Goal: Task Accomplishment & Management: Use online tool/utility

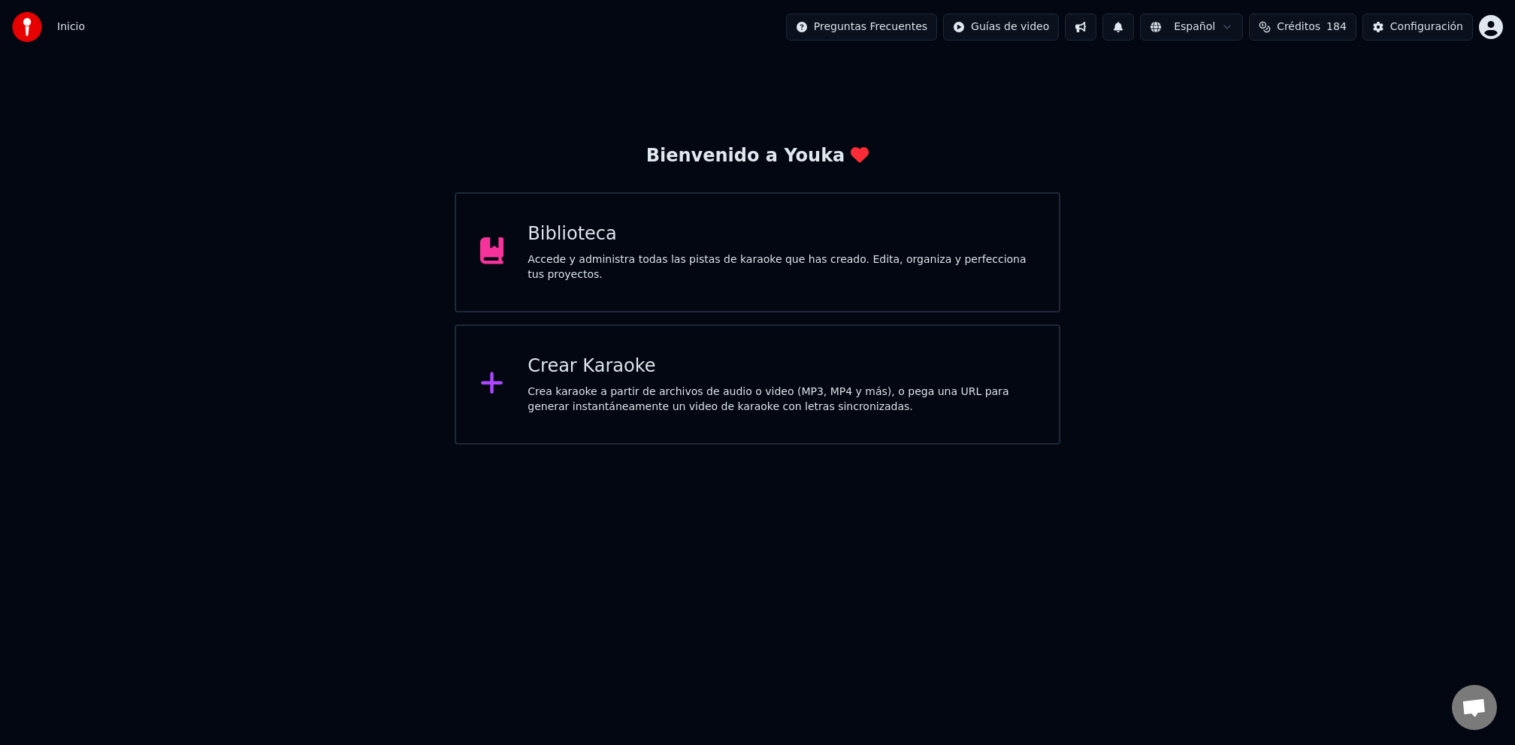
click at [693, 249] on div "Biblioteca Accede y administra todas las pistas de karaoke que has creado. Edit…" at bounding box center [780, 252] width 507 height 60
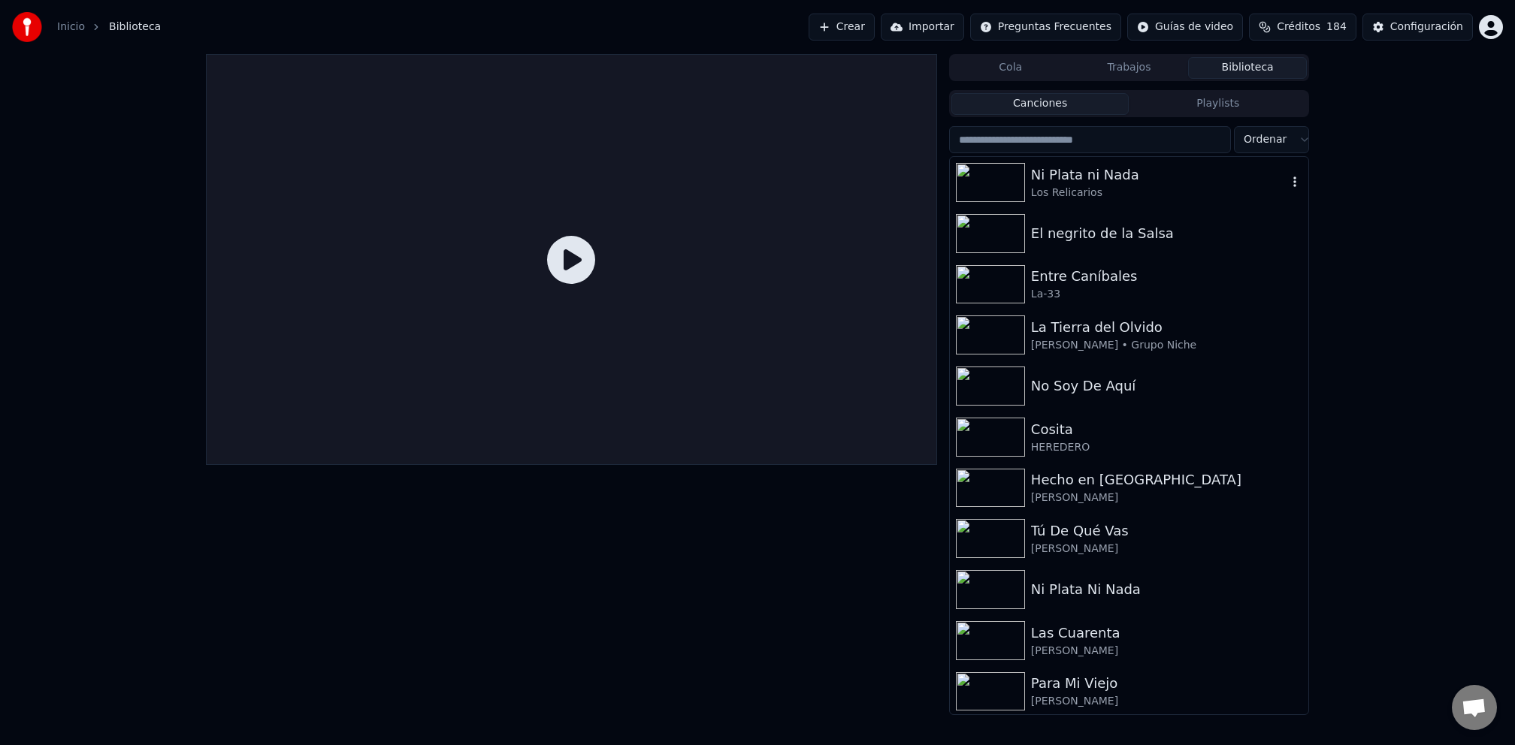
click at [1037, 177] on div "Ni Plata ni Nada" at bounding box center [1159, 175] width 256 height 21
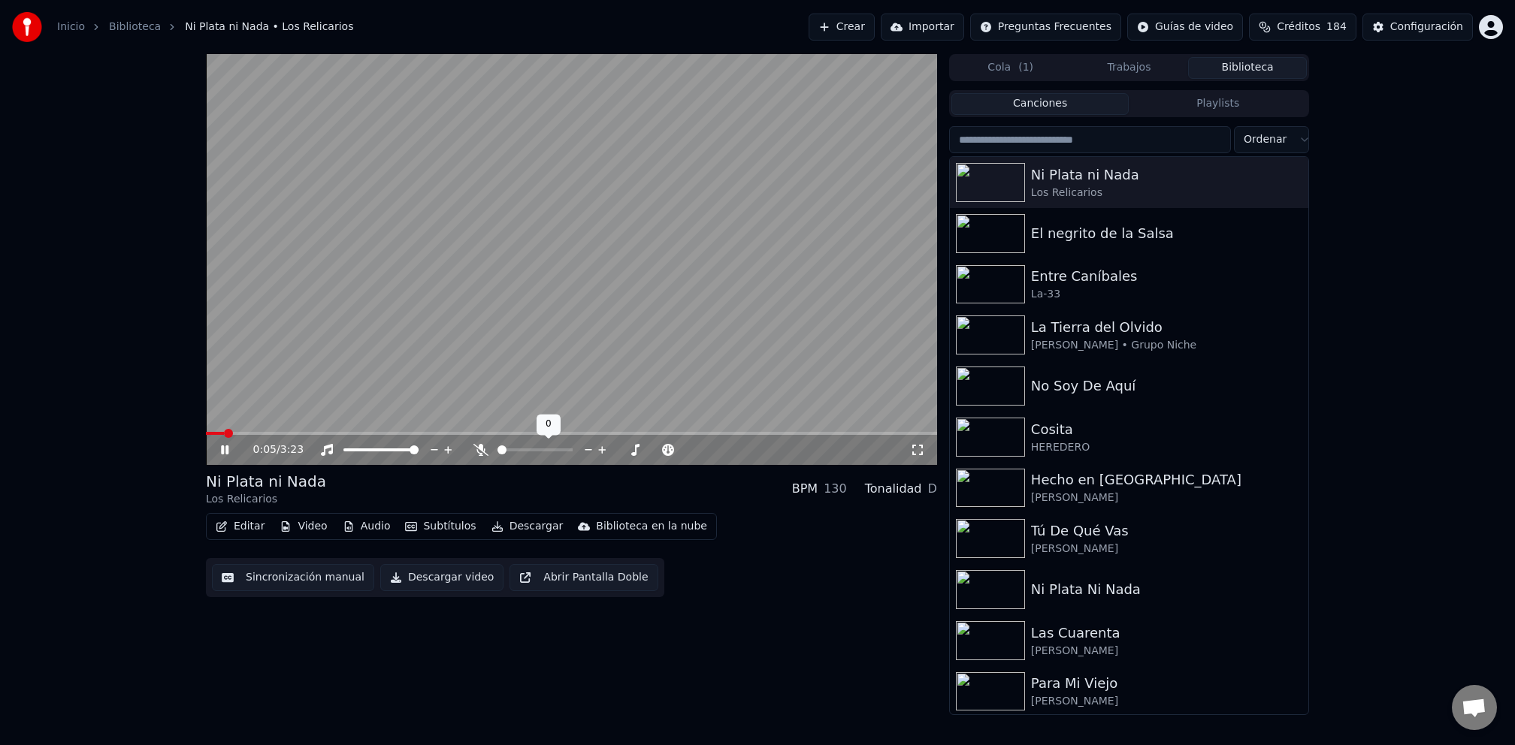
click at [497, 449] on span at bounding box center [501, 450] width 9 height 9
click at [425, 392] on video at bounding box center [571, 259] width 731 height 411
click at [433, 392] on video at bounding box center [571, 259] width 731 height 411
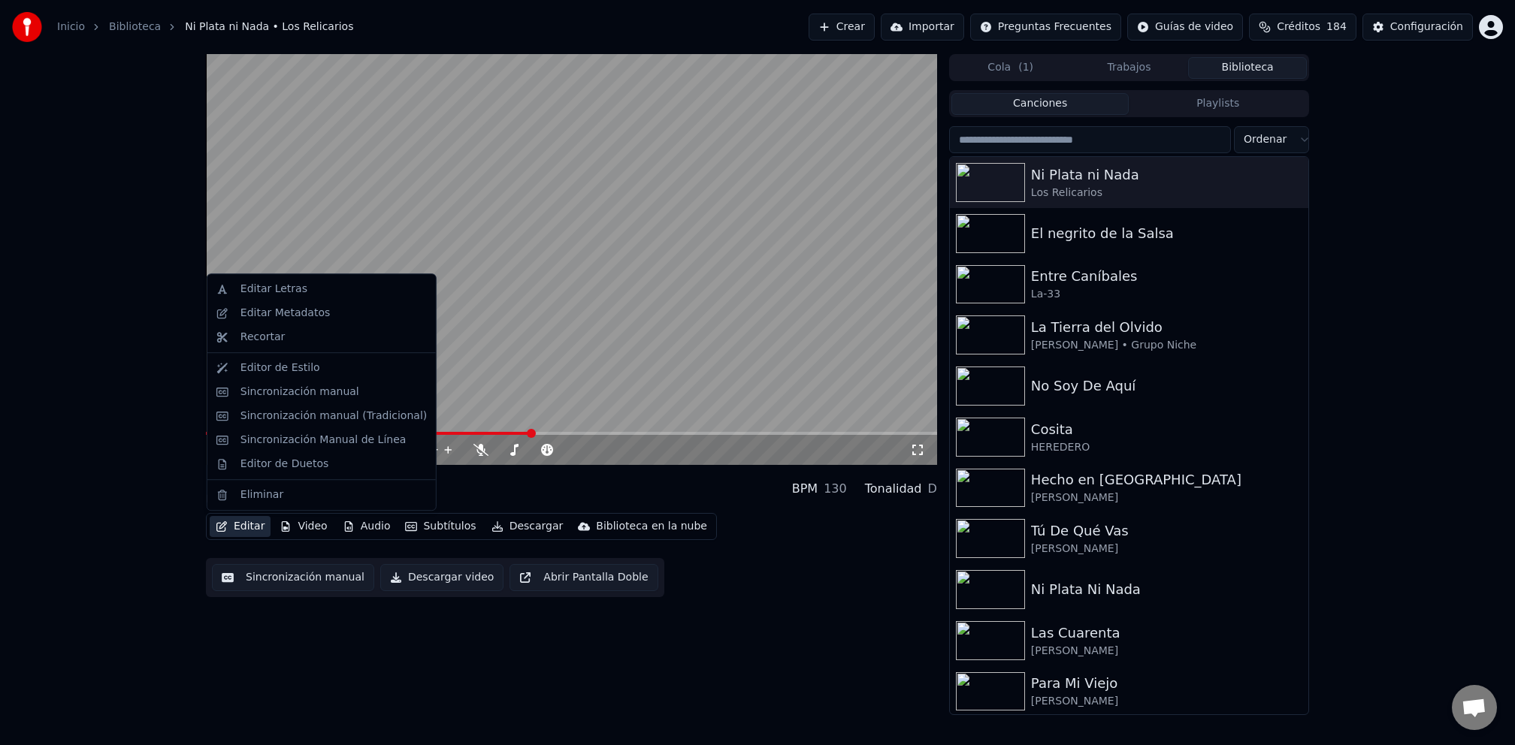
click at [255, 527] on button "Editar" at bounding box center [240, 526] width 61 height 21
click at [465, 420] on video at bounding box center [571, 259] width 731 height 411
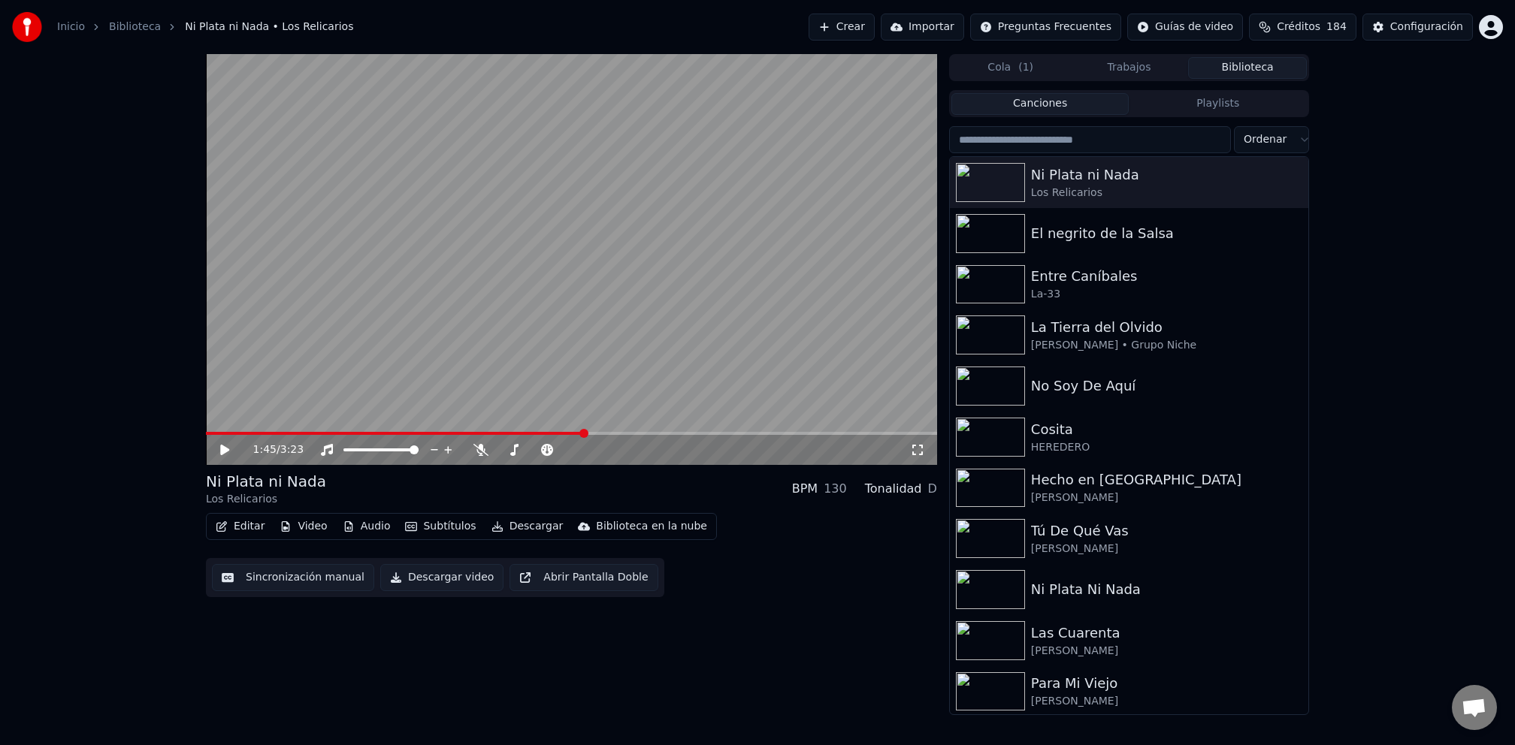
click at [519, 402] on video at bounding box center [571, 259] width 731 height 411
click at [572, 450] on span at bounding box center [567, 450] width 9 height 9
click at [1019, 237] on img at bounding box center [990, 233] width 69 height 39
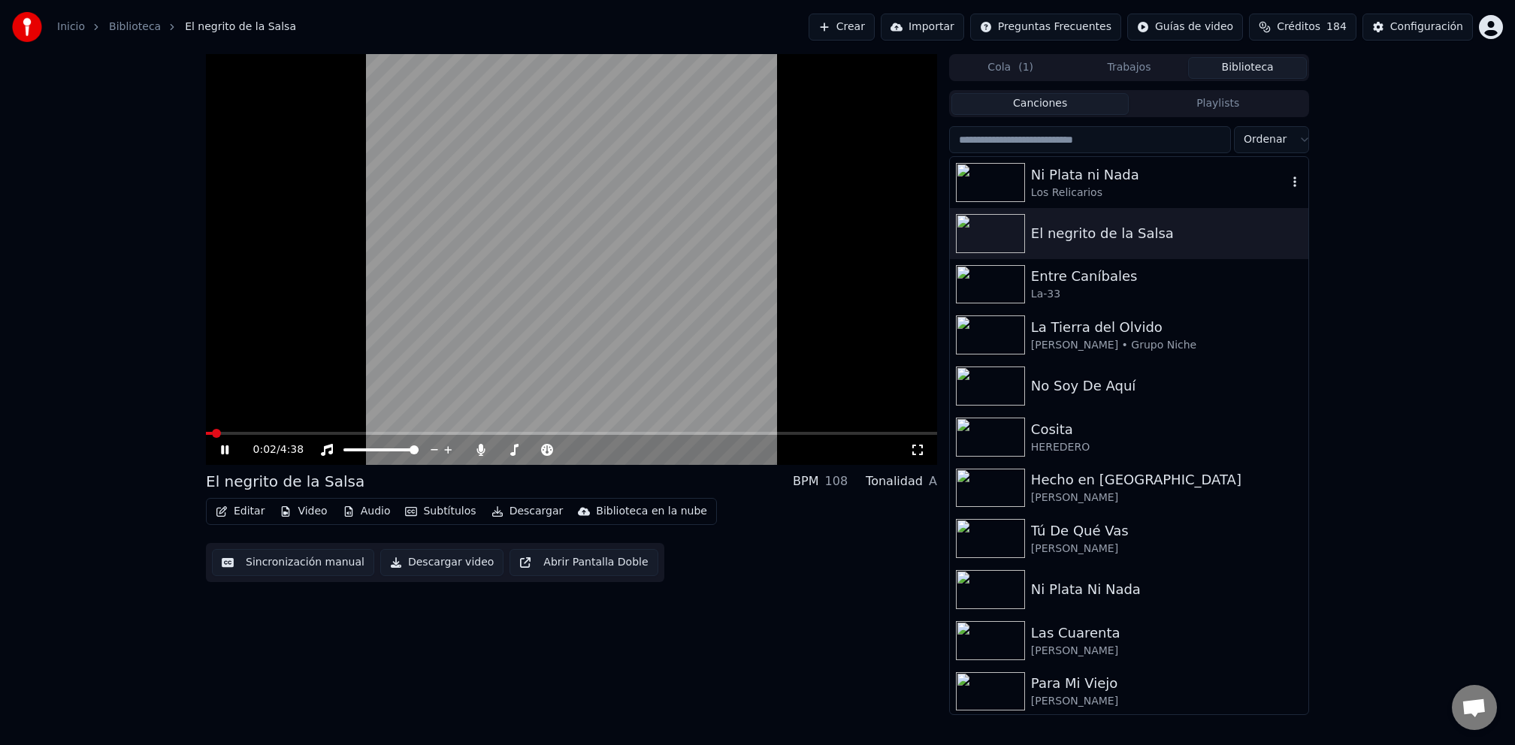
click at [1074, 174] on div "Ni Plata ni Nada" at bounding box center [1159, 175] width 256 height 21
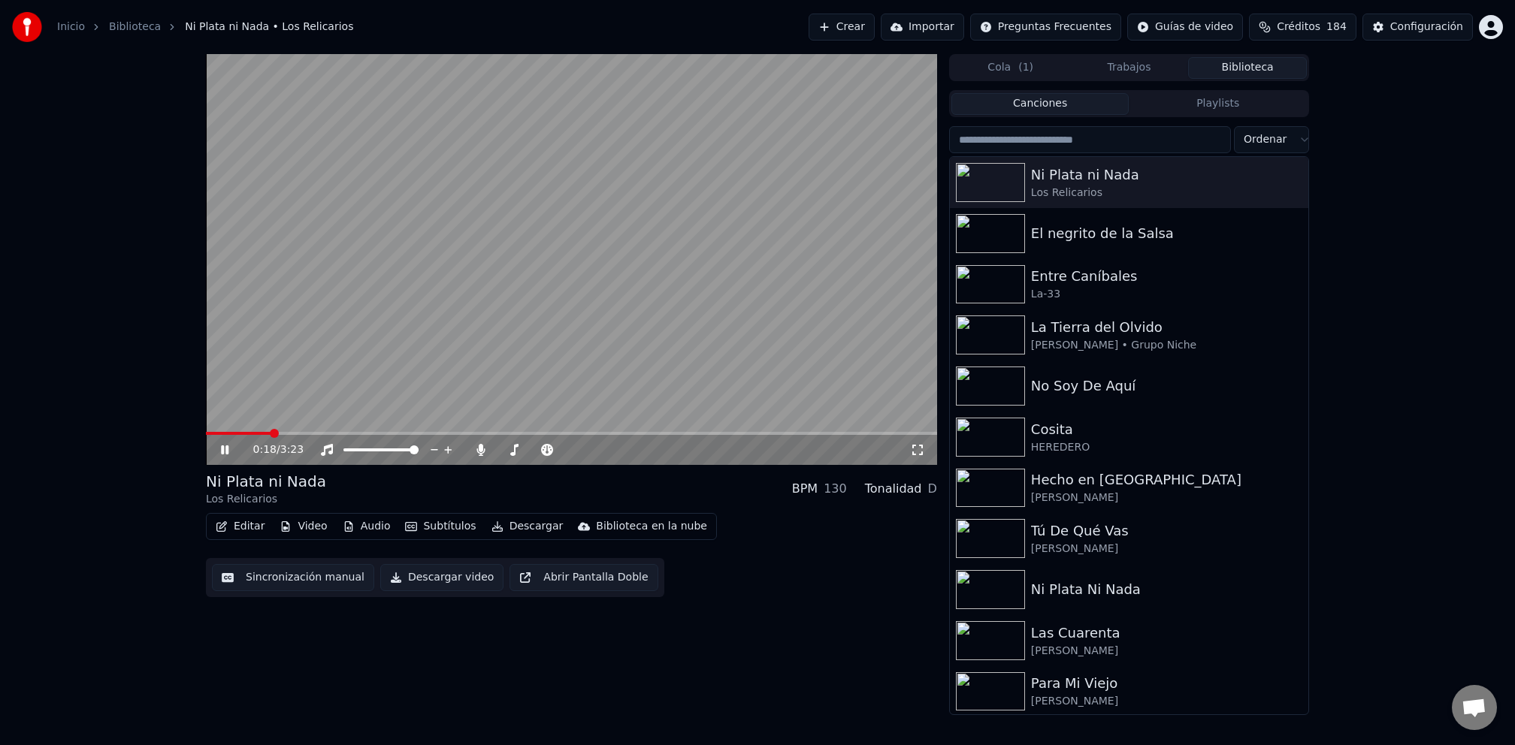
click at [269, 432] on span at bounding box center [571, 433] width 731 height 3
click at [497, 446] on span at bounding box center [501, 450] width 9 height 9
click at [343, 450] on span at bounding box center [347, 450] width 9 height 9
click at [418, 449] on span at bounding box center [380, 450] width 75 height 3
click at [249, 529] on button "Editar" at bounding box center [240, 526] width 61 height 21
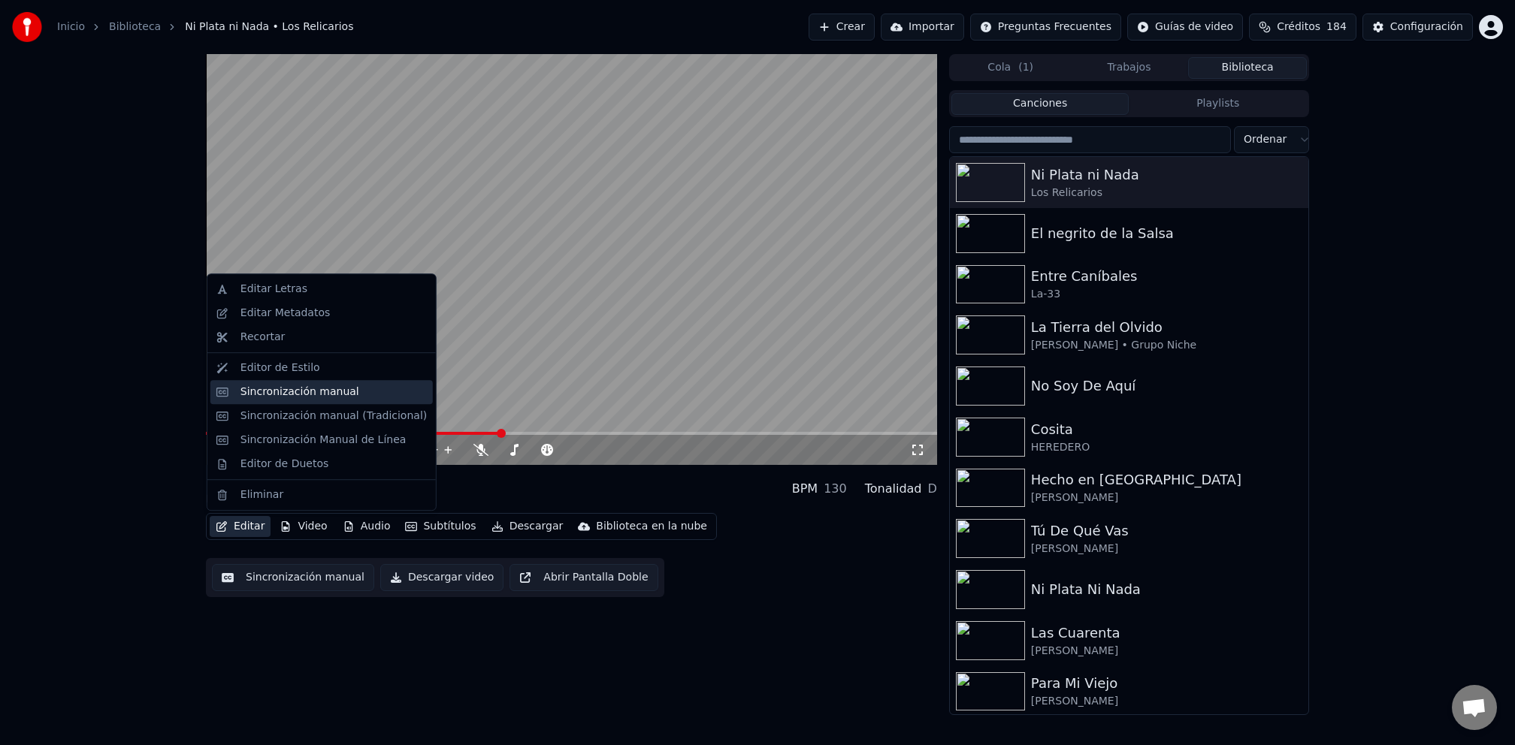
click at [288, 391] on div "Sincronización manual" at bounding box center [299, 392] width 119 height 15
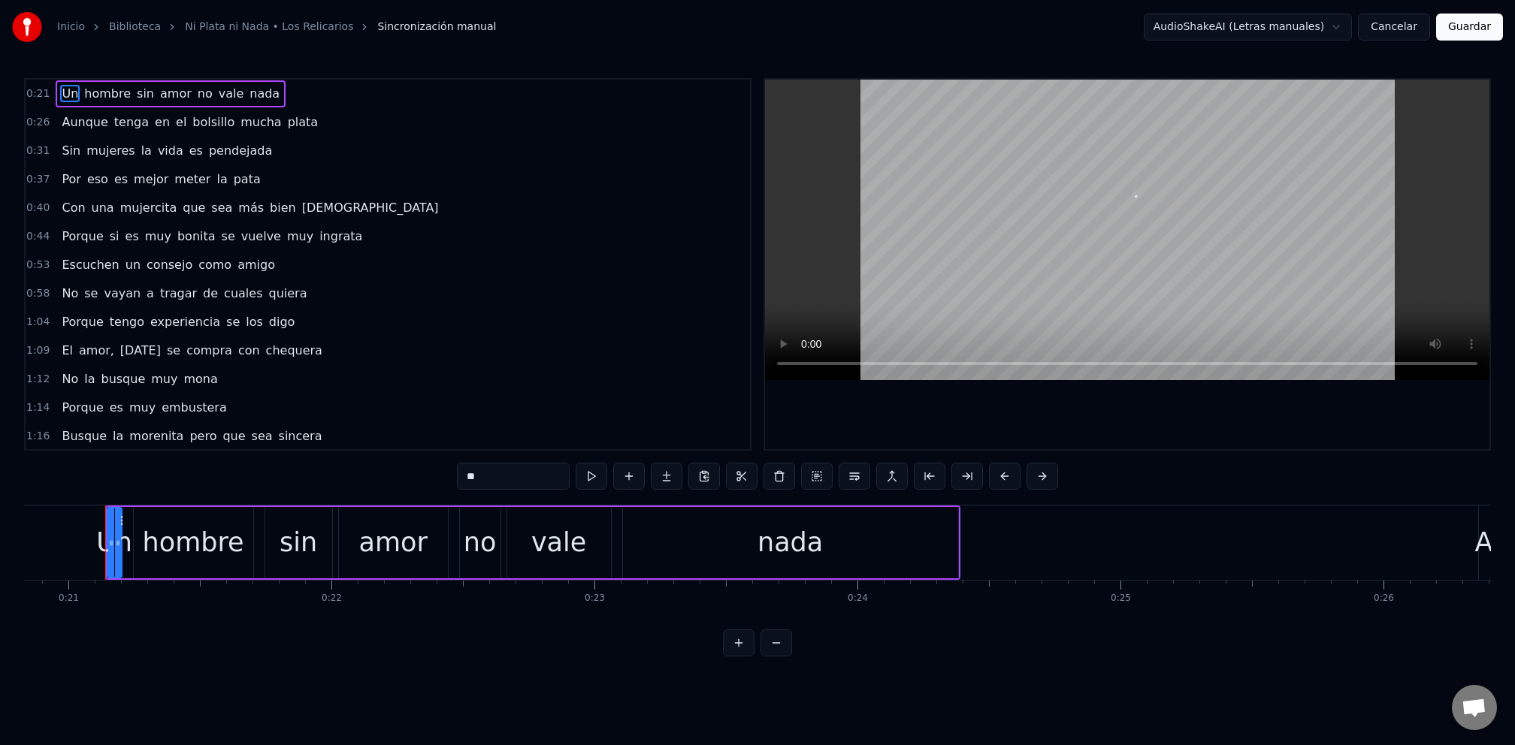
scroll to position [0, 5483]
drag, startPoint x: 449, startPoint y: 660, endPoint x: 424, endPoint y: 636, distance: 34.0
click at [446, 657] on html "Inicio Biblioteca Ni Plata ni Nada • Los Relicarios Sincronización manual Audio…" at bounding box center [757, 340] width 1515 height 681
click at [597, 480] on button at bounding box center [591, 476] width 32 height 27
drag, startPoint x: 258, startPoint y: 729, endPoint x: 232, endPoint y: 710, distance: 32.3
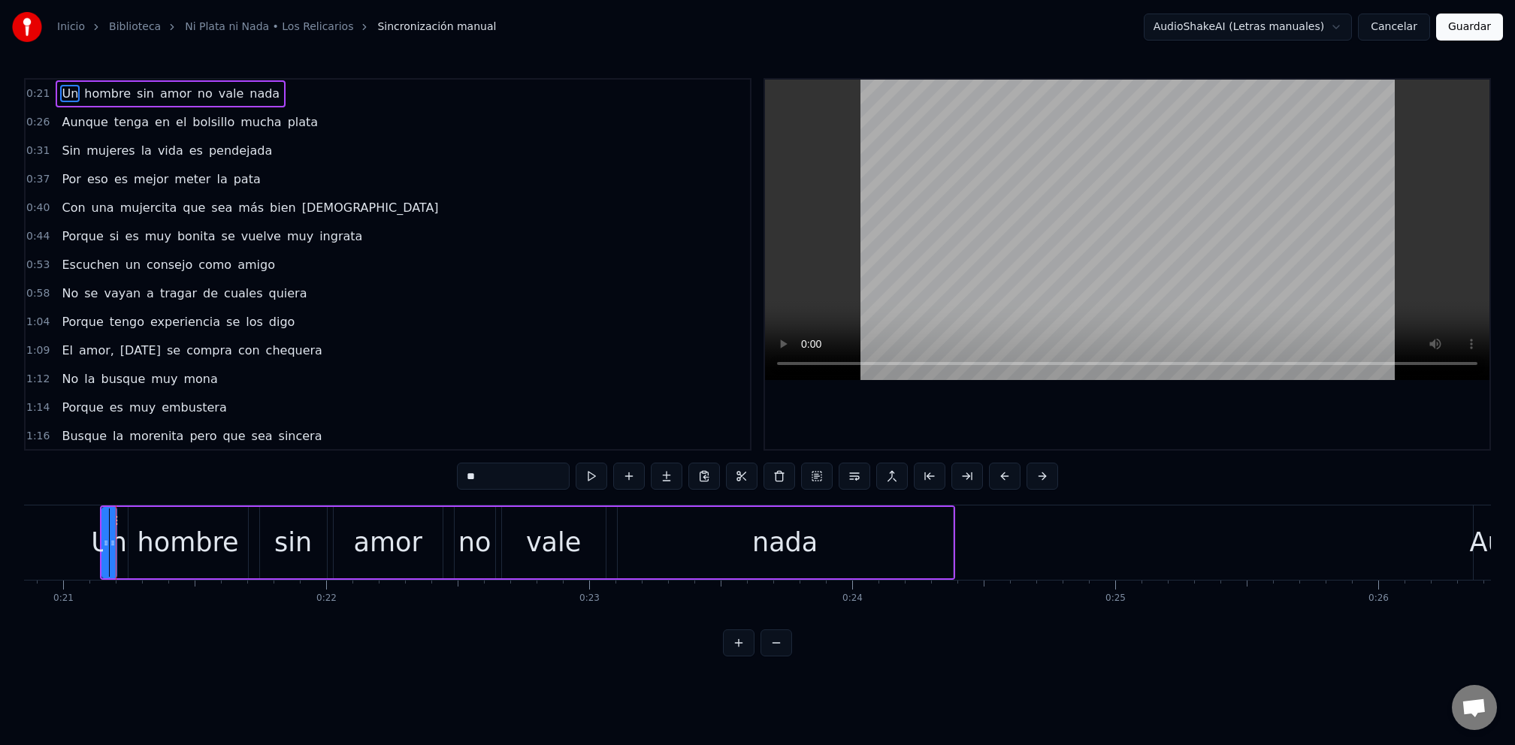
click at [258, 681] on html "Inicio Biblioteca Ni Plata ni Nada • Los Relicarios Sincronización manual Audio…" at bounding box center [757, 340] width 1515 height 681
click at [203, 681] on html "Inicio Biblioteca Ni Plata ni Nada • Los Relicarios Sincronización manual Audio…" at bounding box center [757, 340] width 1515 height 681
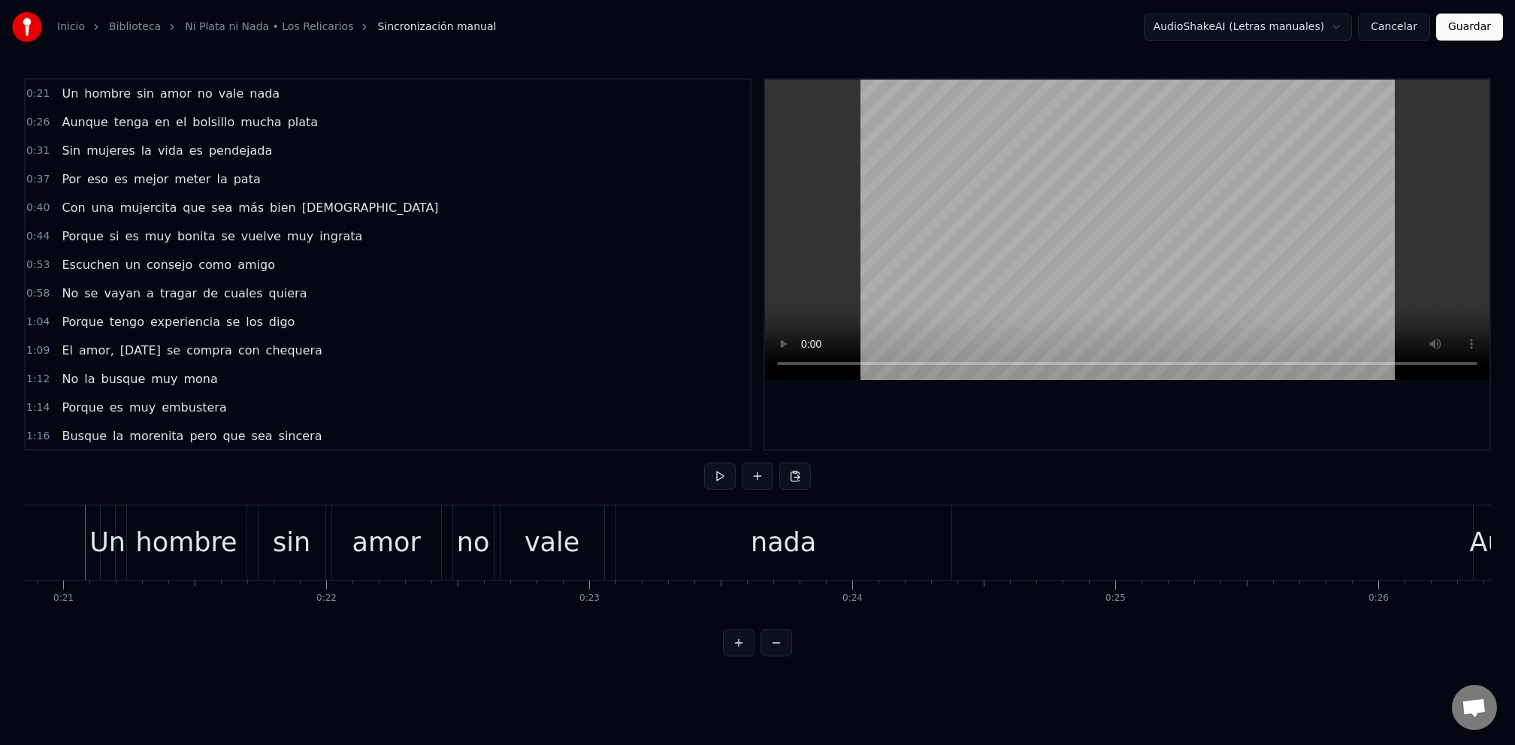
scroll to position [0, 5469]
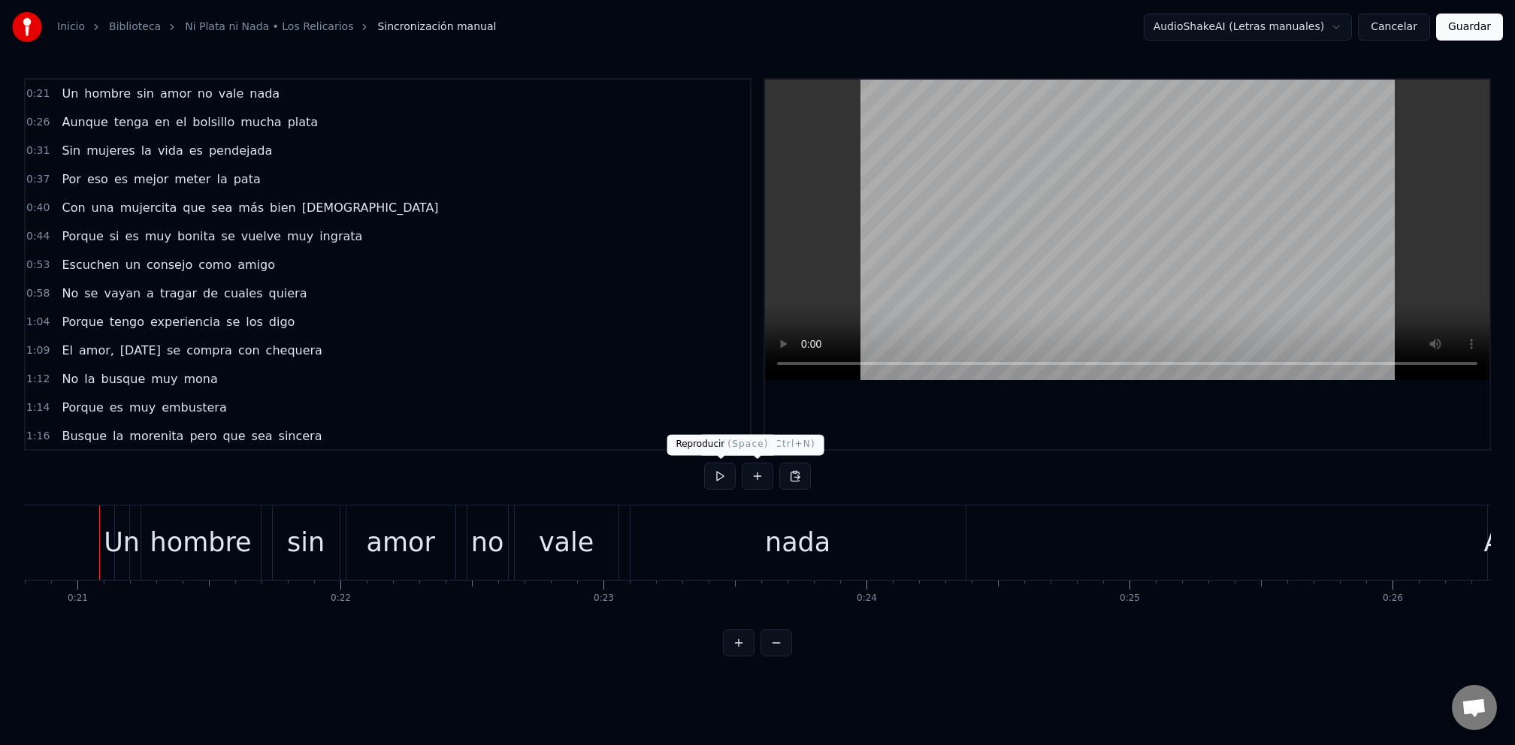
click at [721, 469] on button at bounding box center [720, 476] width 32 height 27
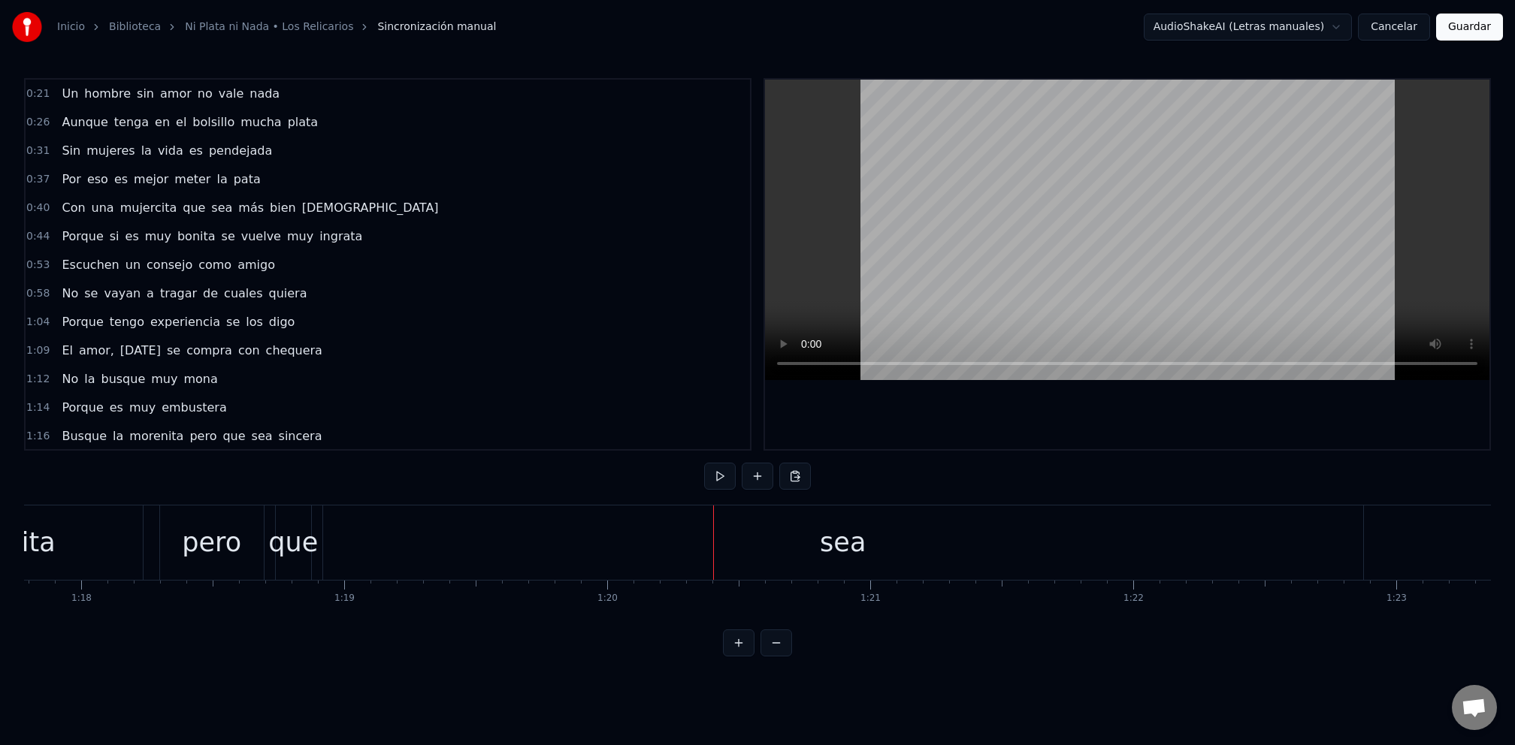
scroll to position [0, 20454]
click at [1283, 562] on div "sea" at bounding box center [842, 543] width 1040 height 74
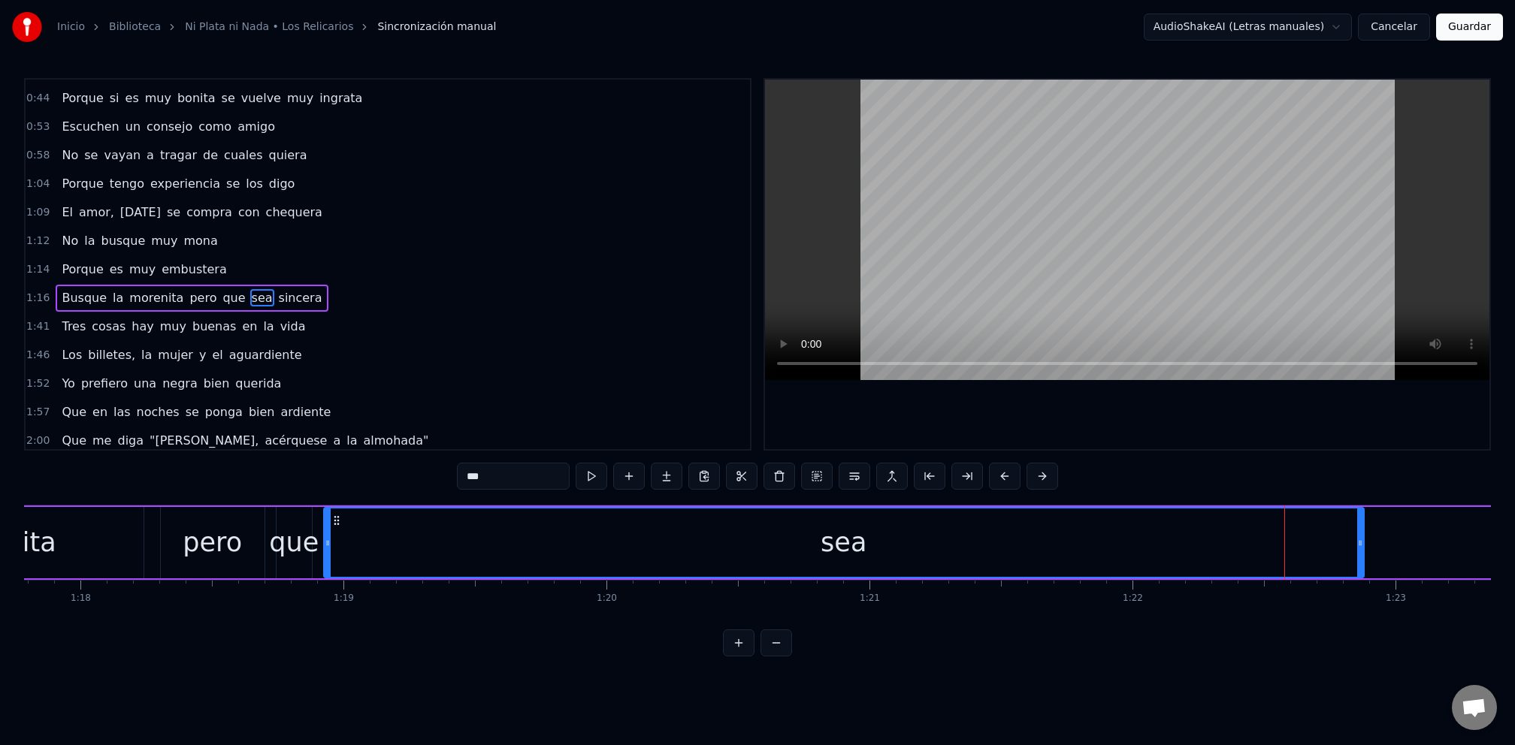
scroll to position [160, 0]
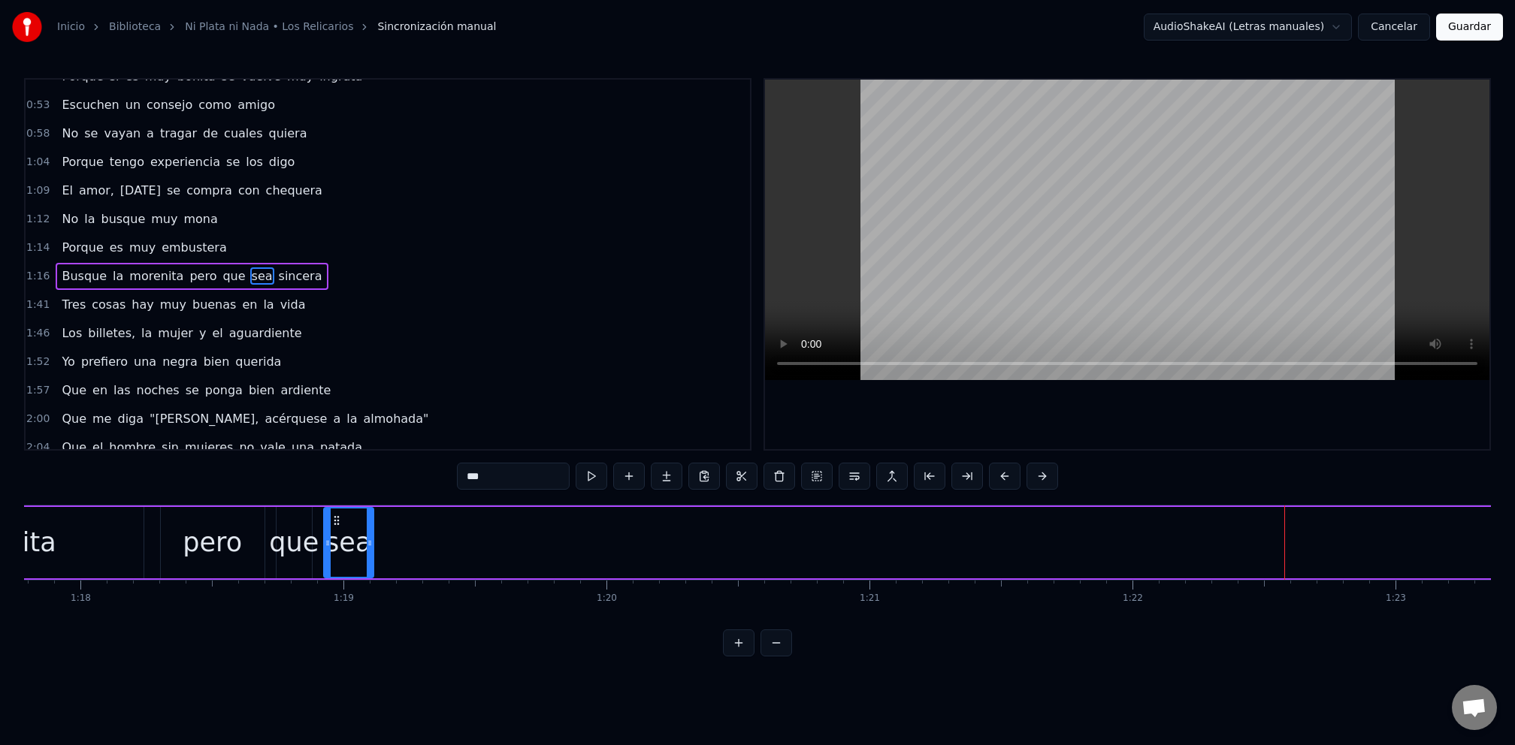
drag, startPoint x: 1358, startPoint y: 564, endPoint x: 368, endPoint y: 562, distance: 990.2
click at [368, 562] on div at bounding box center [370, 543] width 6 height 68
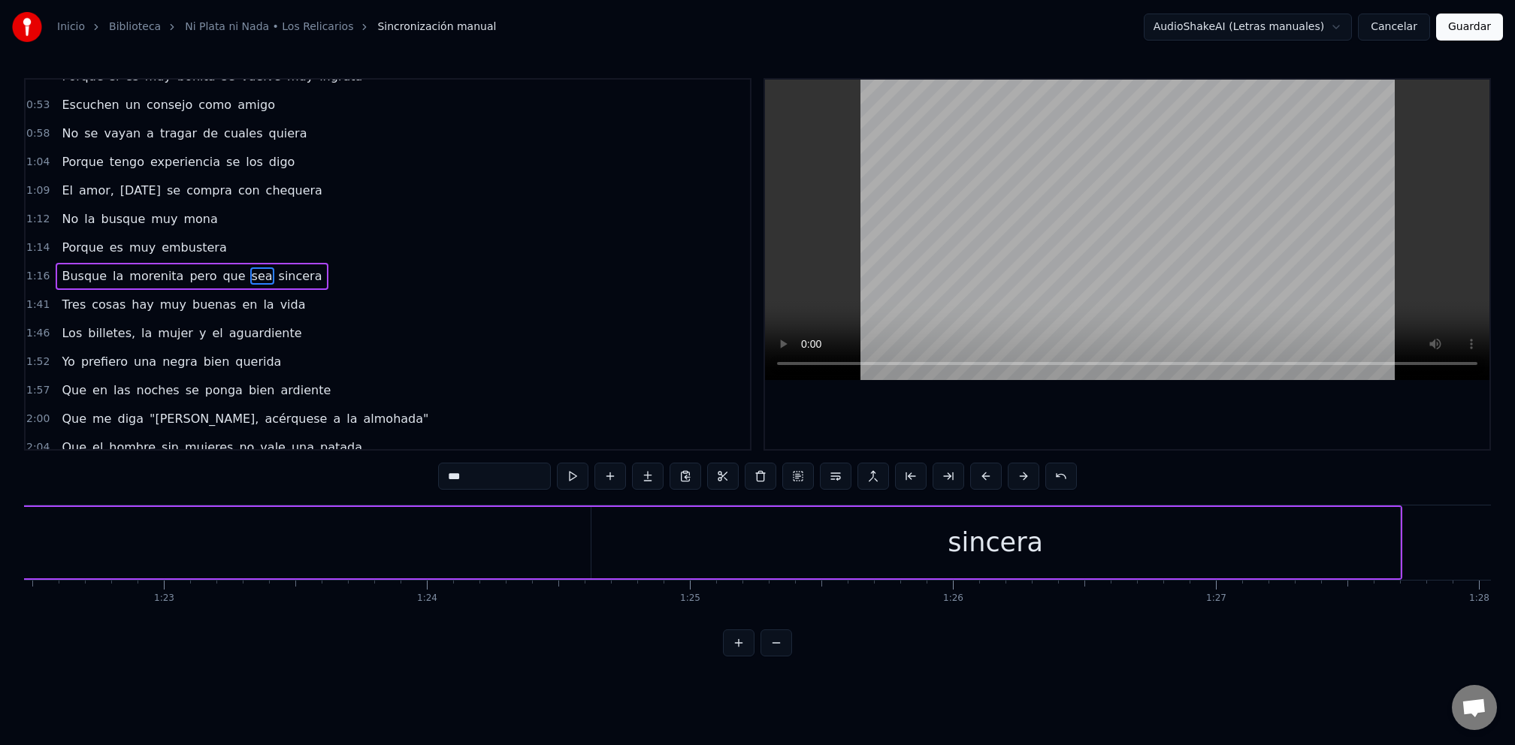
scroll to position [0, 21686]
click at [1379, 554] on div "sincera" at bounding box center [994, 542] width 808 height 71
type input "*******"
drag, startPoint x: 1395, startPoint y: 558, endPoint x: 322, endPoint y: 550, distance: 1073.6
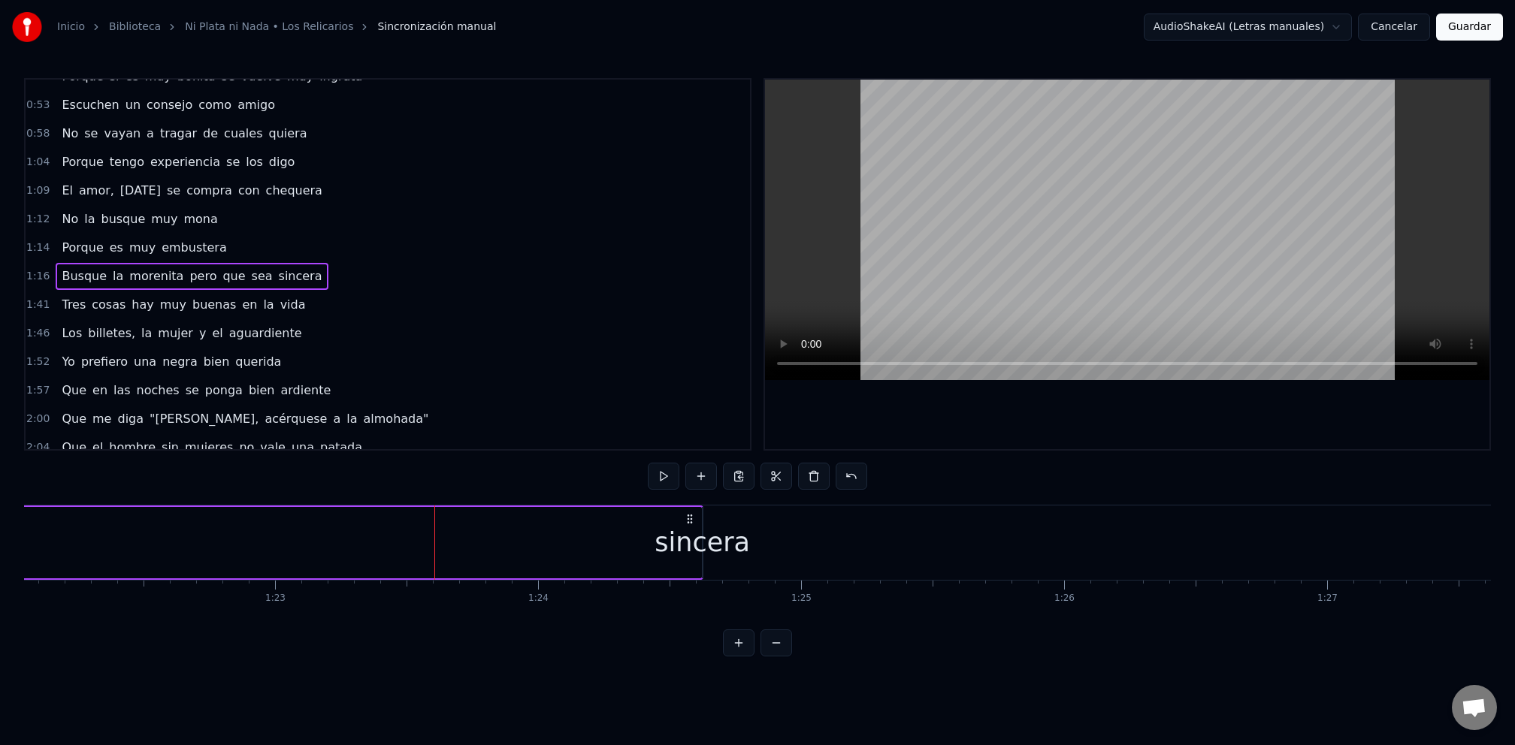
scroll to position [0, 21575]
drag, startPoint x: 702, startPoint y: 560, endPoint x: 445, endPoint y: 556, distance: 257.7
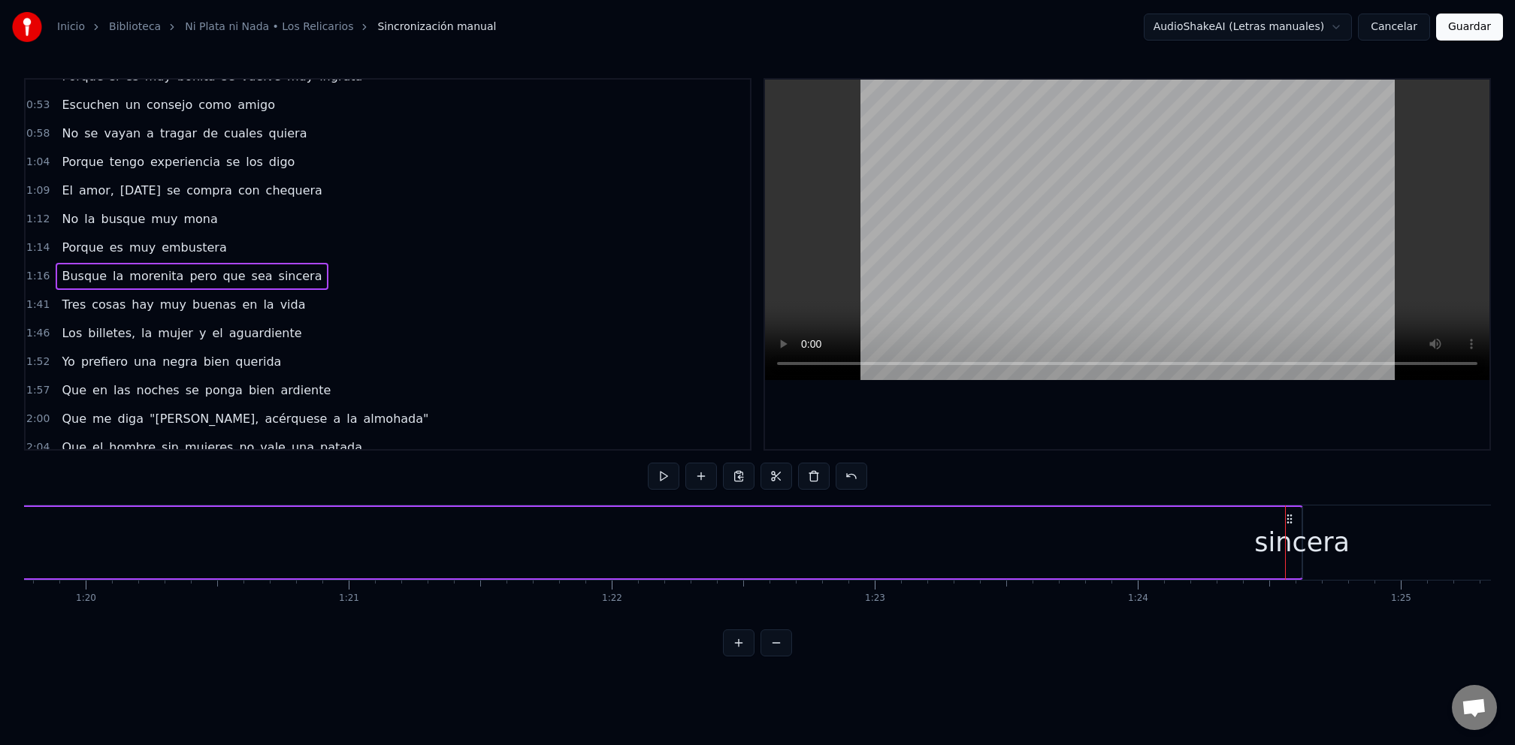
scroll to position [0, 20974]
click at [604, 549] on div "Busque la morenita pero que sea sincera" at bounding box center [234, 543] width 2138 height 74
click at [1198, 543] on div "Busque la morenita pero que sea sincera" at bounding box center [234, 543] width 2138 height 74
drag, startPoint x: 1303, startPoint y: 562, endPoint x: 763, endPoint y: 551, distance: 539.5
click at [862, 553] on div "Busque la morenita pero que sea sincera" at bounding box center [234, 543] width 2138 height 74
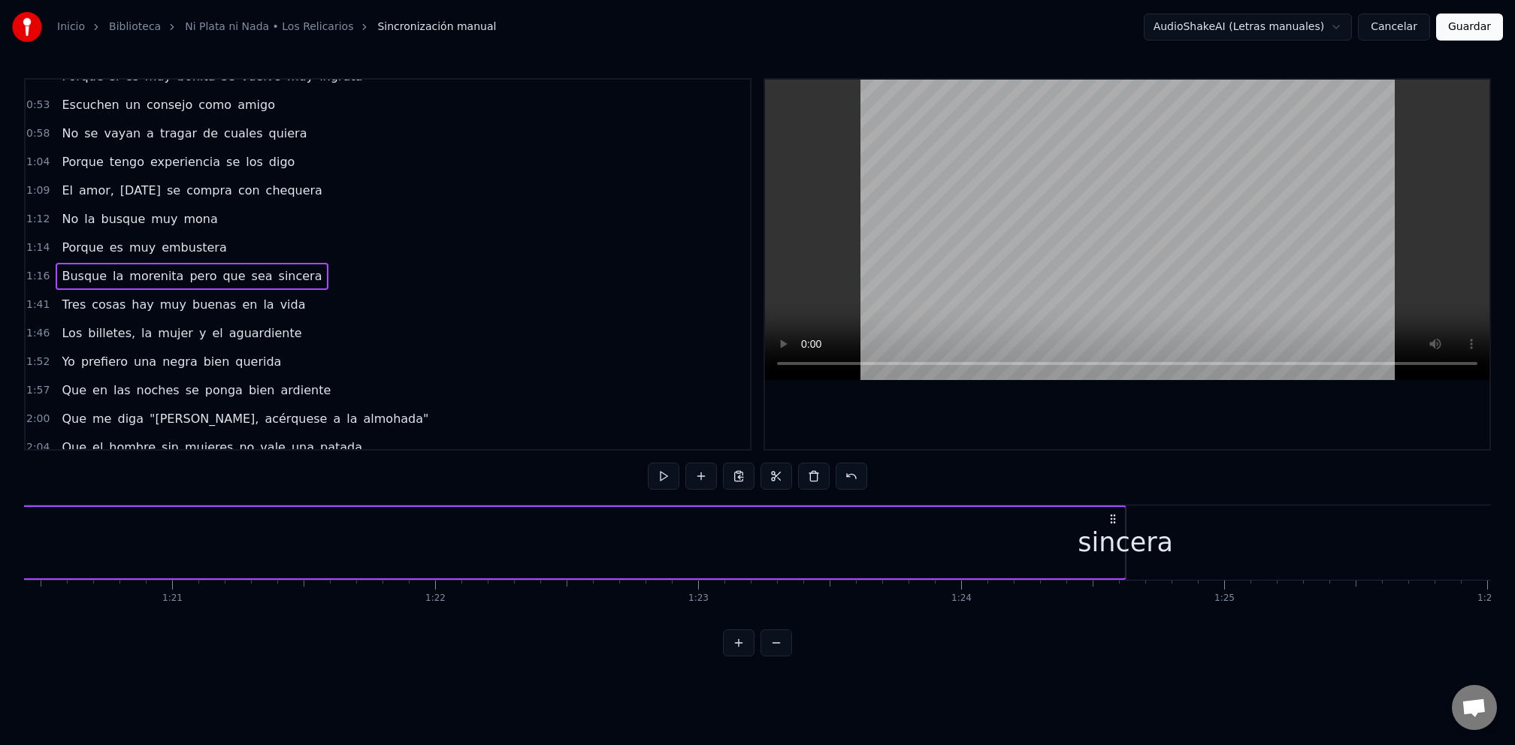
scroll to position [0, 21475]
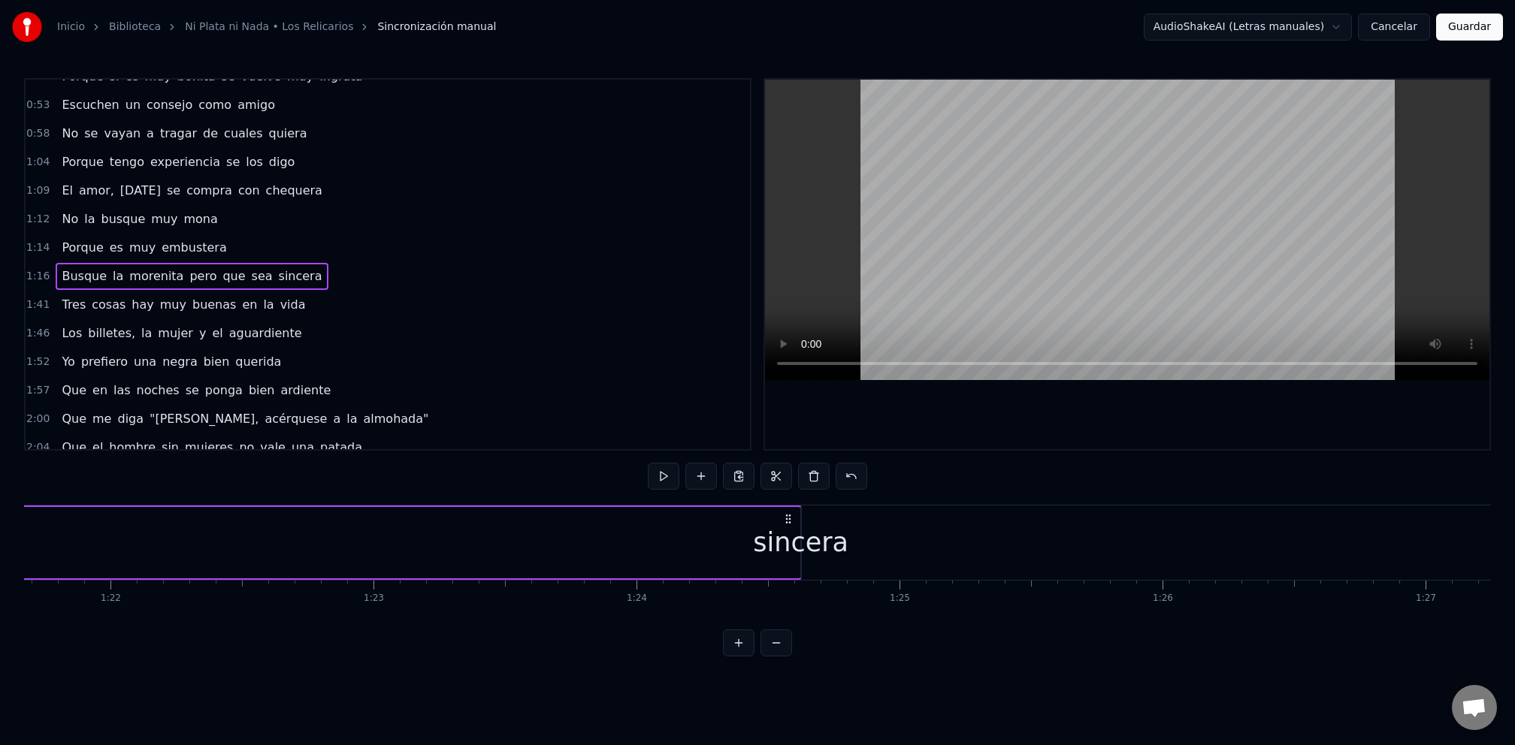
click at [799, 548] on div "sincera" at bounding box center [800, 543] width 95 height 40
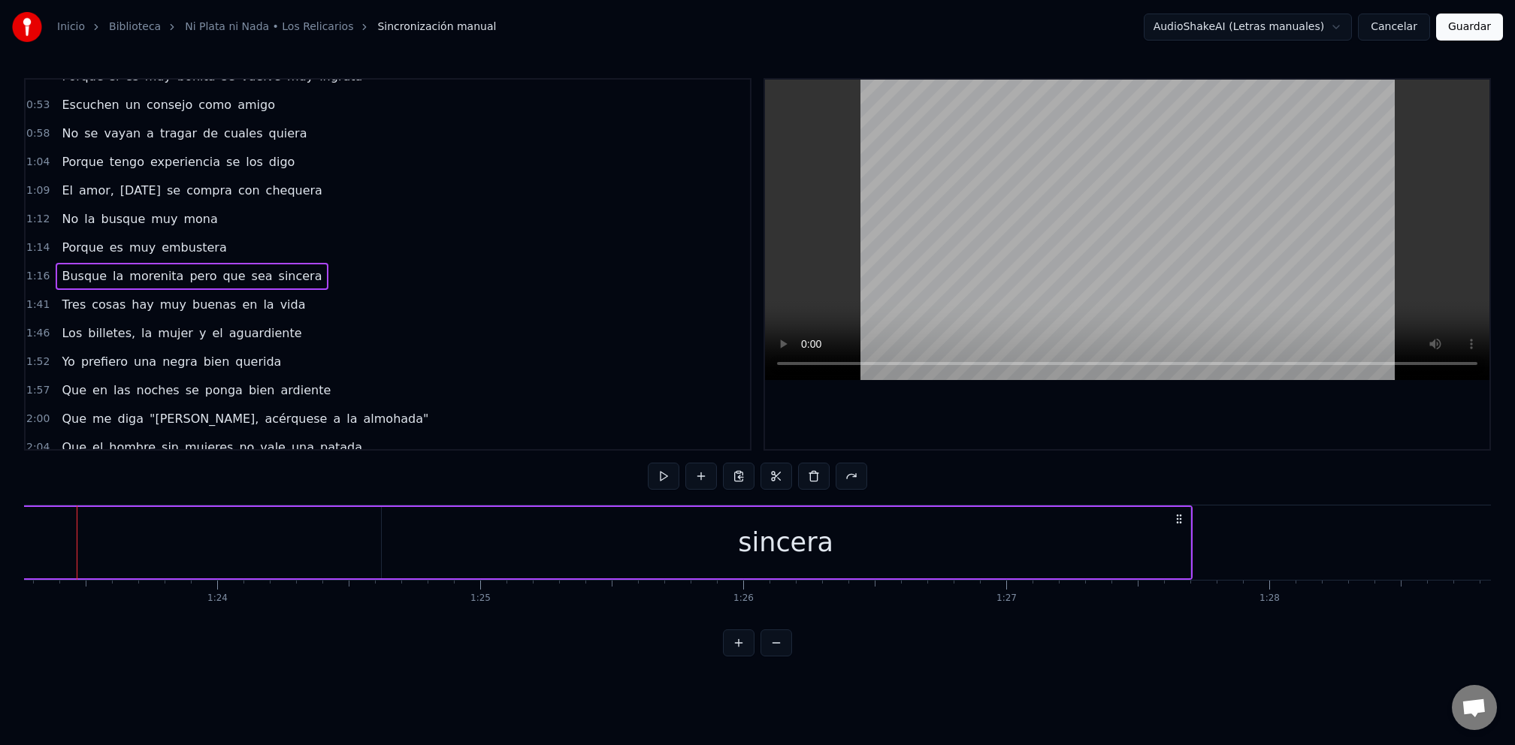
scroll to position [0, 21910]
click at [1145, 566] on div "sincera" at bounding box center [771, 542] width 808 height 71
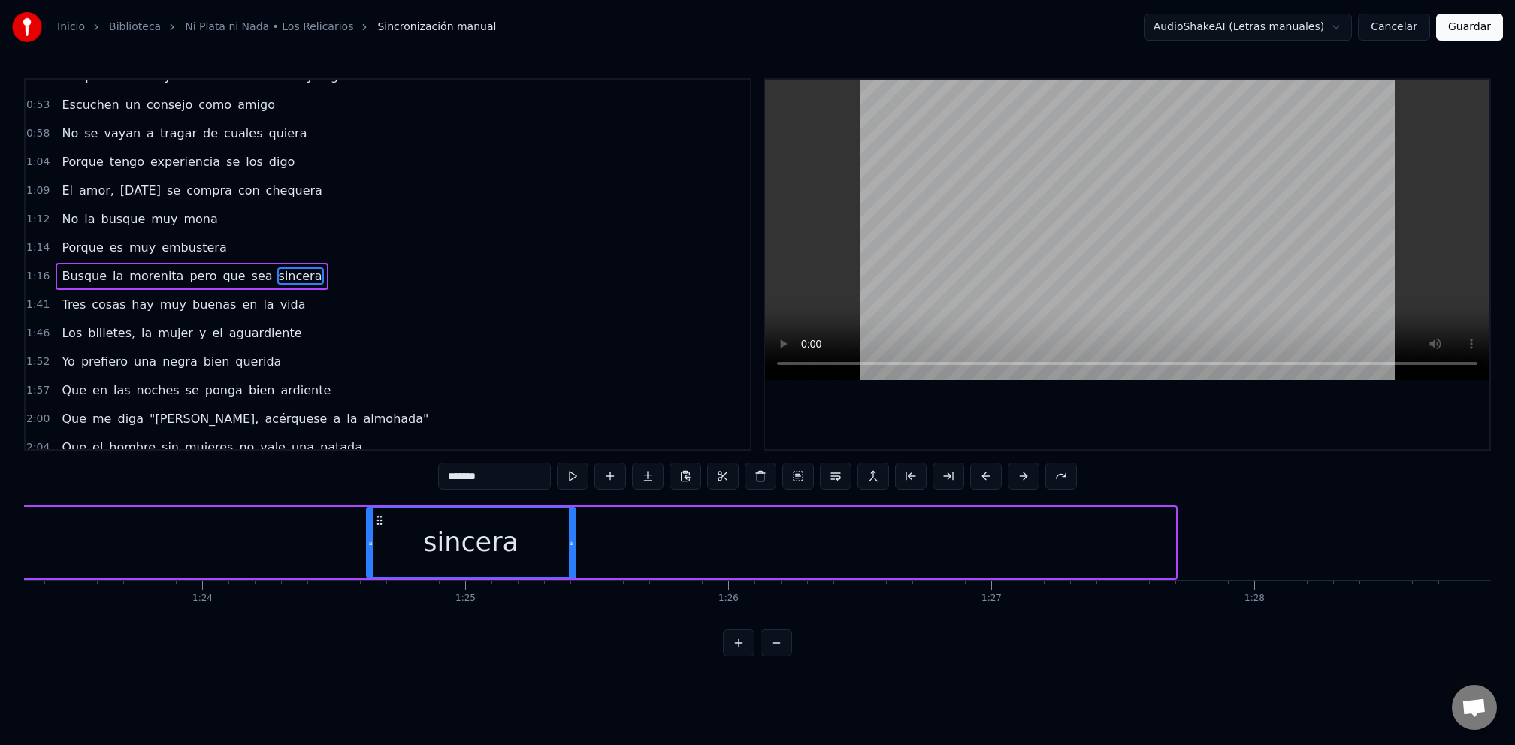
drag, startPoint x: 1170, startPoint y: 565, endPoint x: 569, endPoint y: 553, distance: 601.9
click at [571, 553] on div at bounding box center [572, 543] width 6 height 68
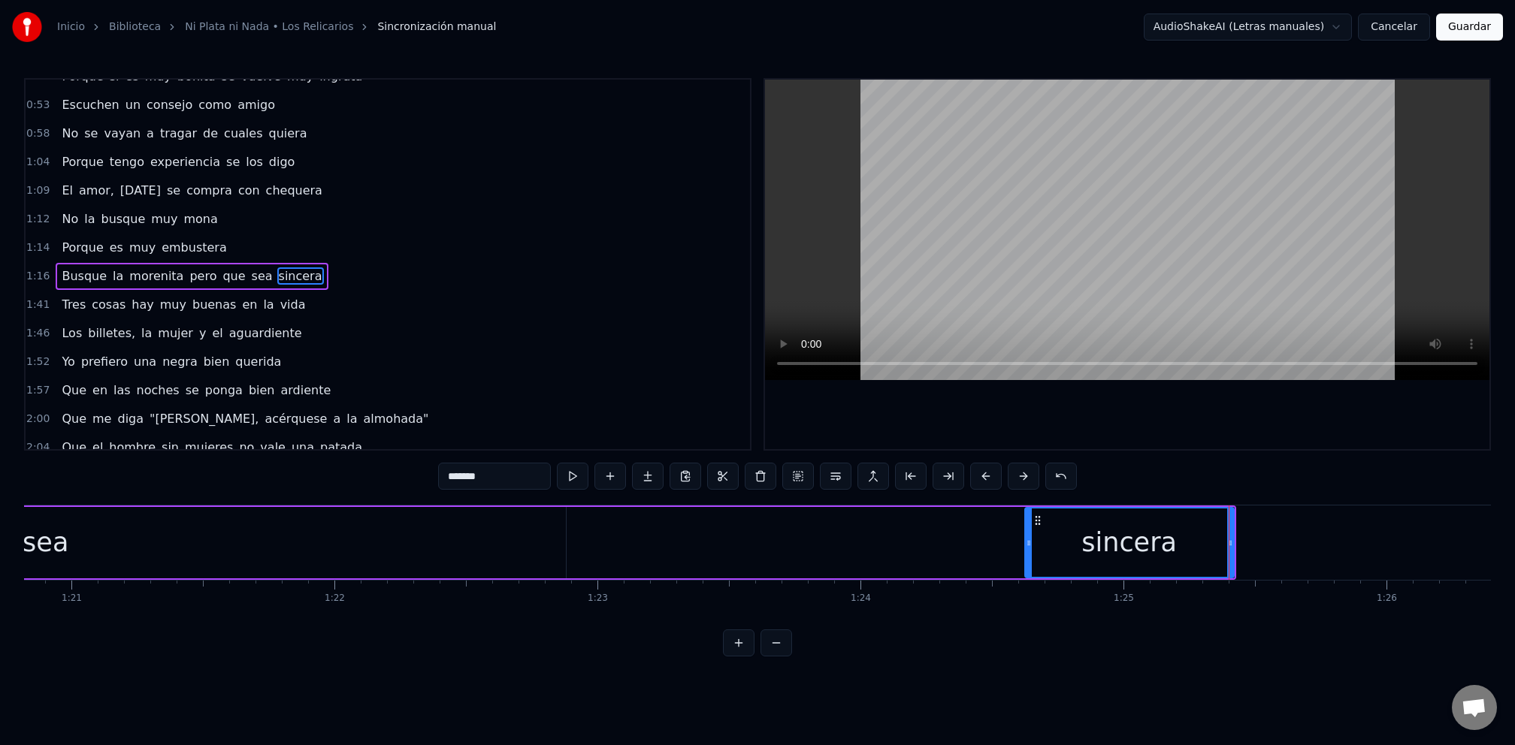
scroll to position [0, 21151]
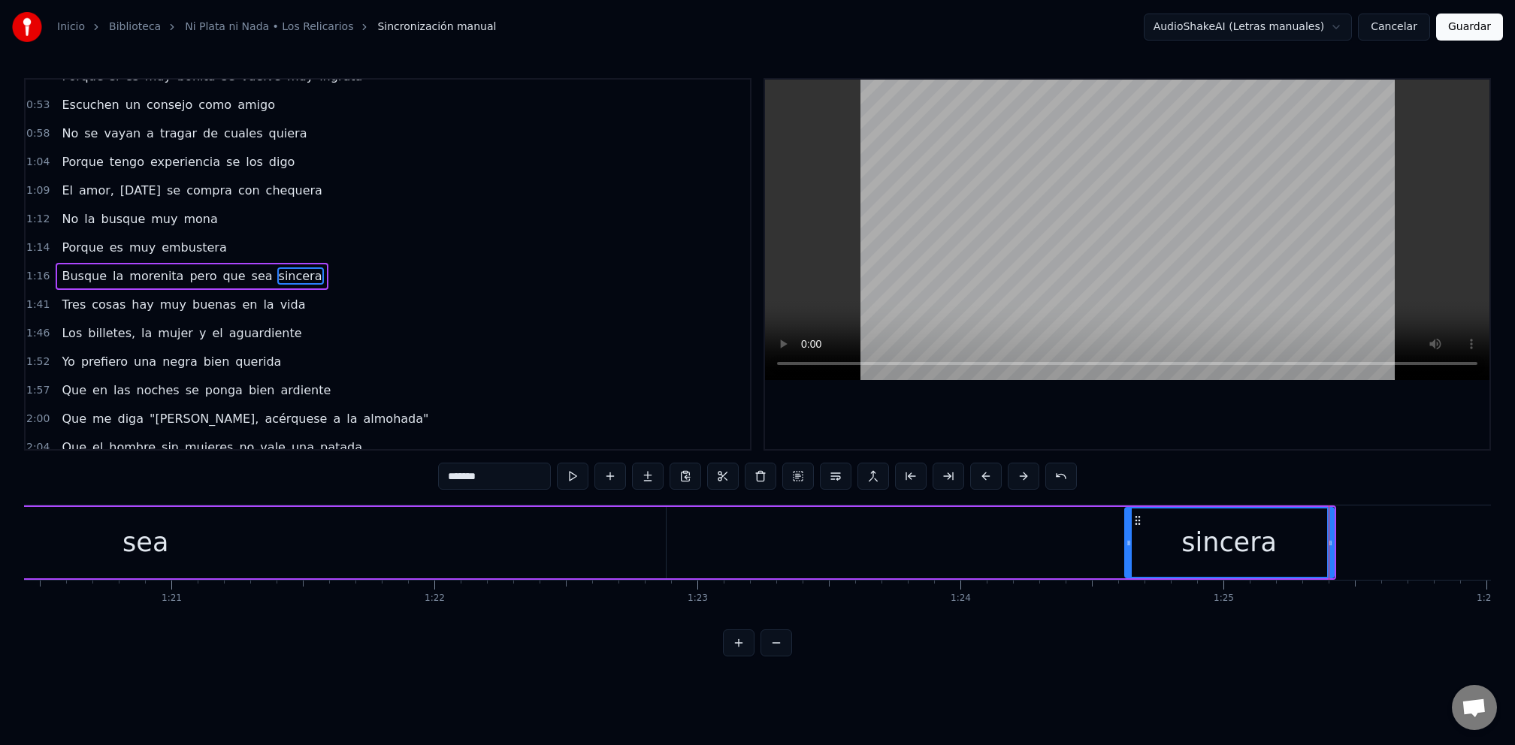
click at [872, 560] on div "Busque la morenita pero que sea sincera" at bounding box center [161, 543] width 2348 height 74
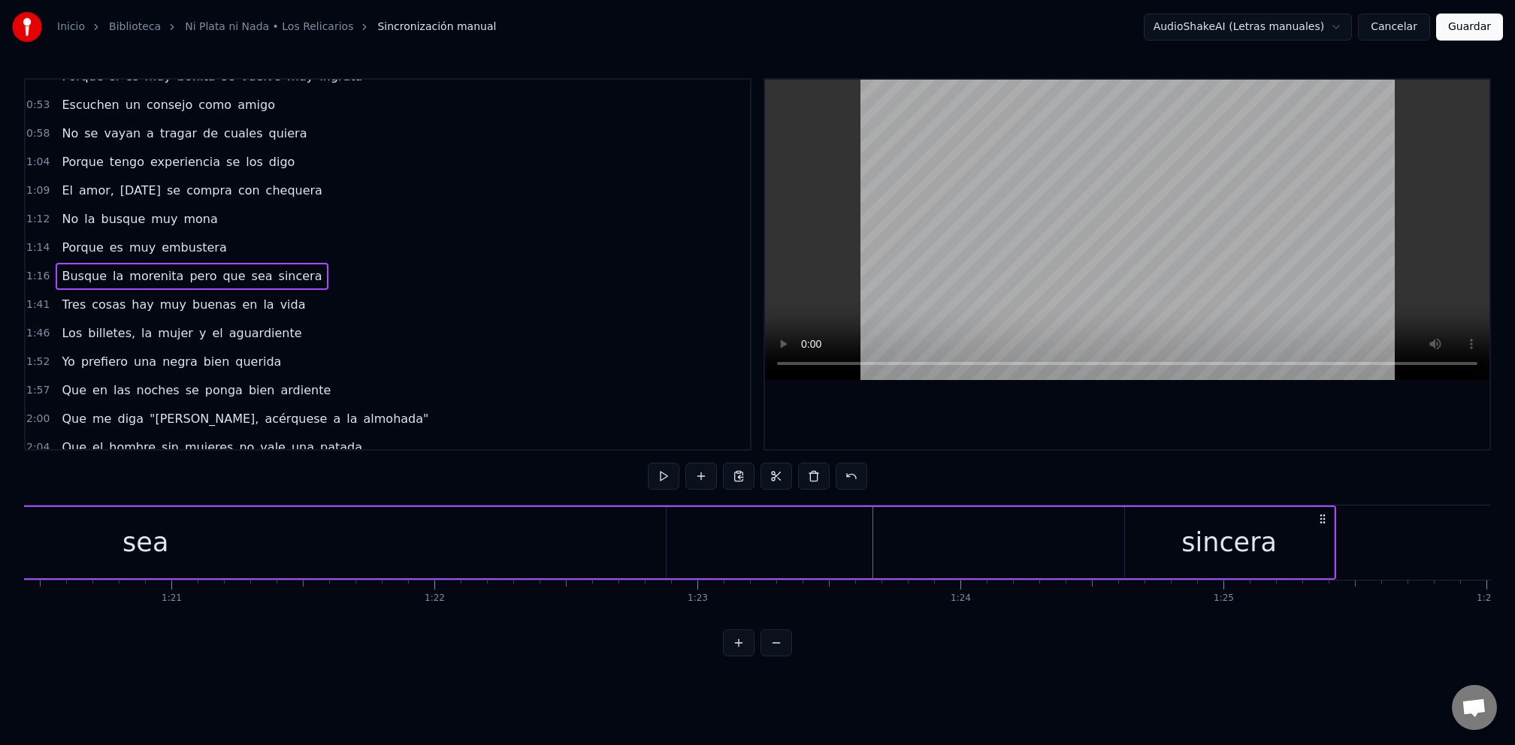
click at [325, 560] on div "sea" at bounding box center [146, 542] width 1040 height 71
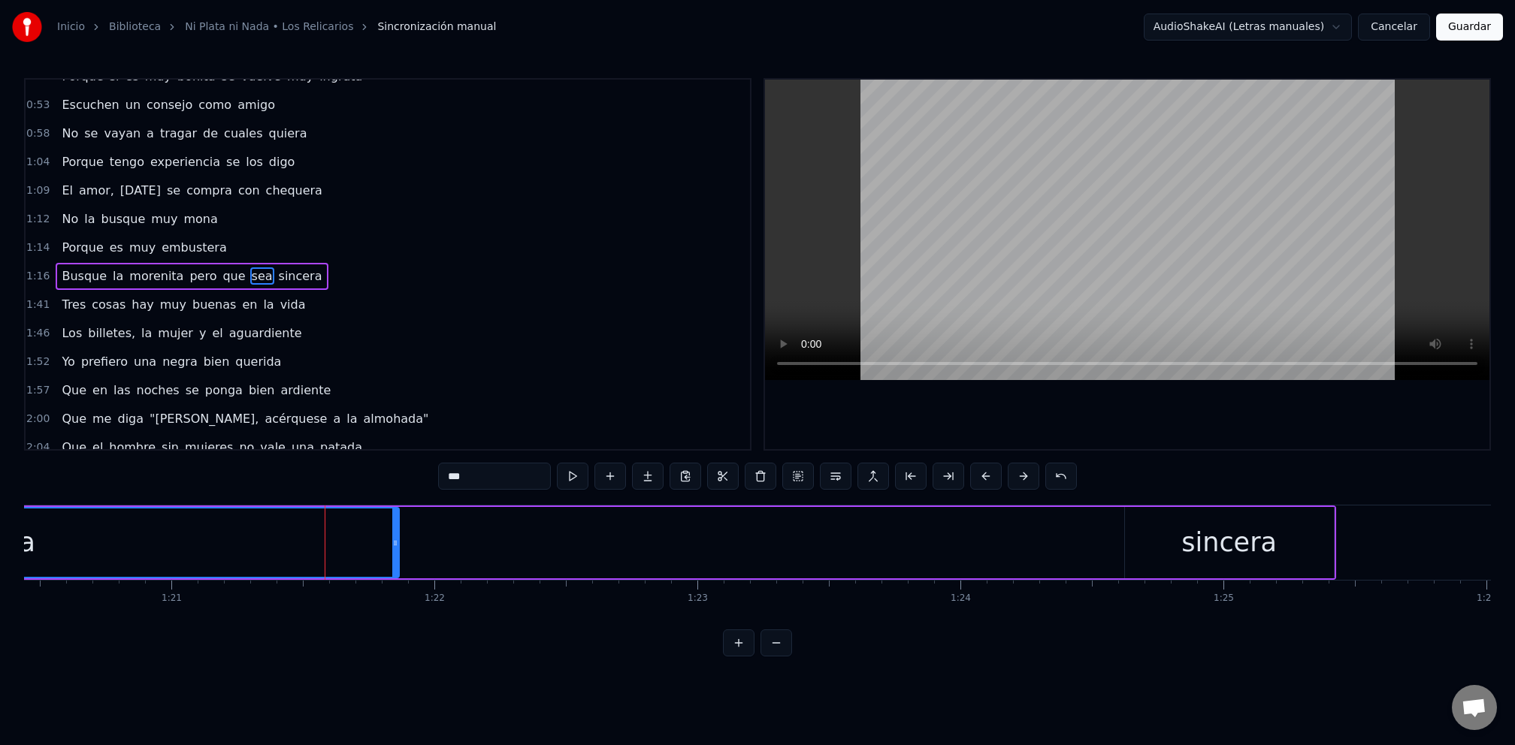
drag, startPoint x: 662, startPoint y: 560, endPoint x: 337, endPoint y: 552, distance: 324.6
click at [392, 552] on div at bounding box center [395, 543] width 6 height 68
click at [1297, 551] on div "sincera" at bounding box center [1229, 542] width 209 height 71
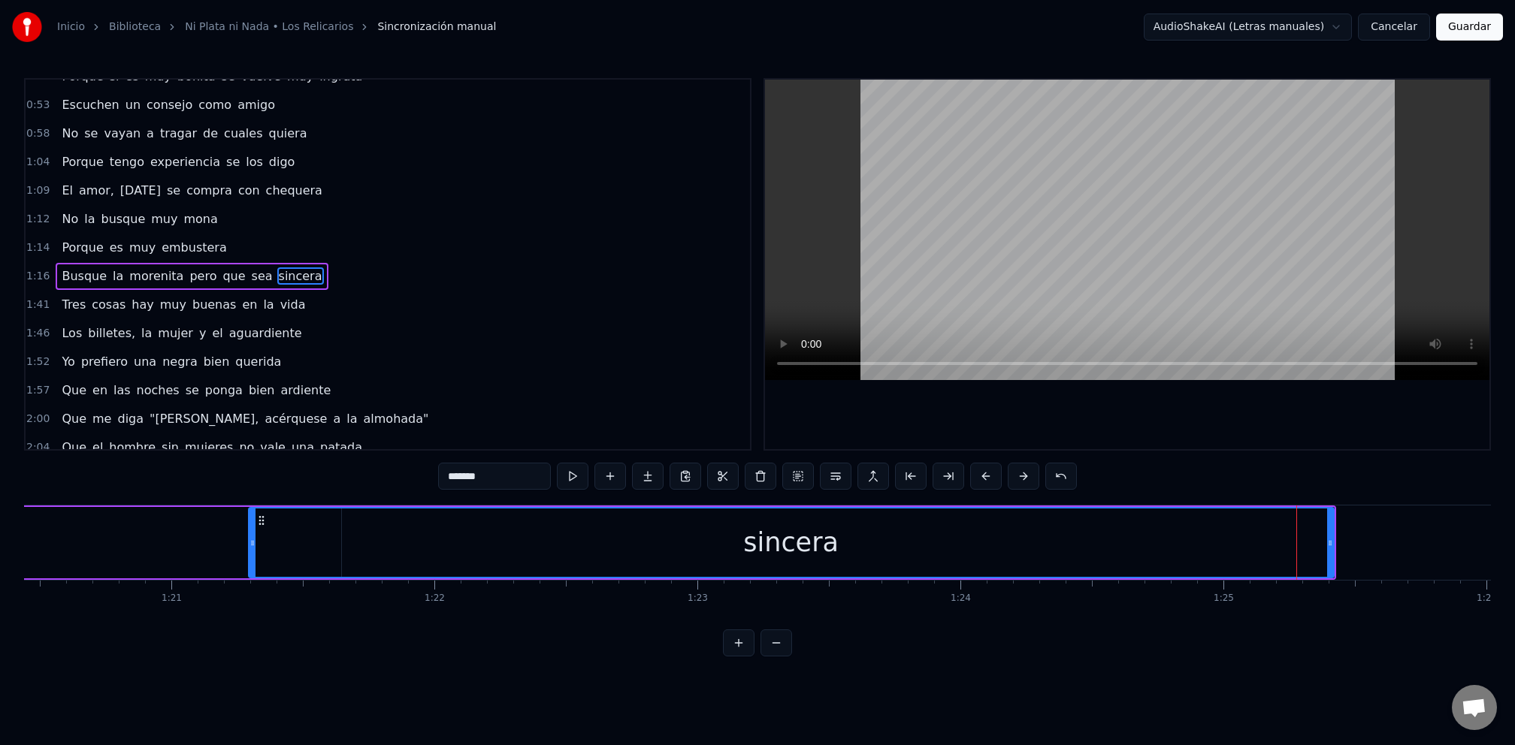
drag, startPoint x: 1125, startPoint y: 554, endPoint x: 249, endPoint y: 560, distance: 876.0
click at [249, 560] on div at bounding box center [252, 543] width 6 height 68
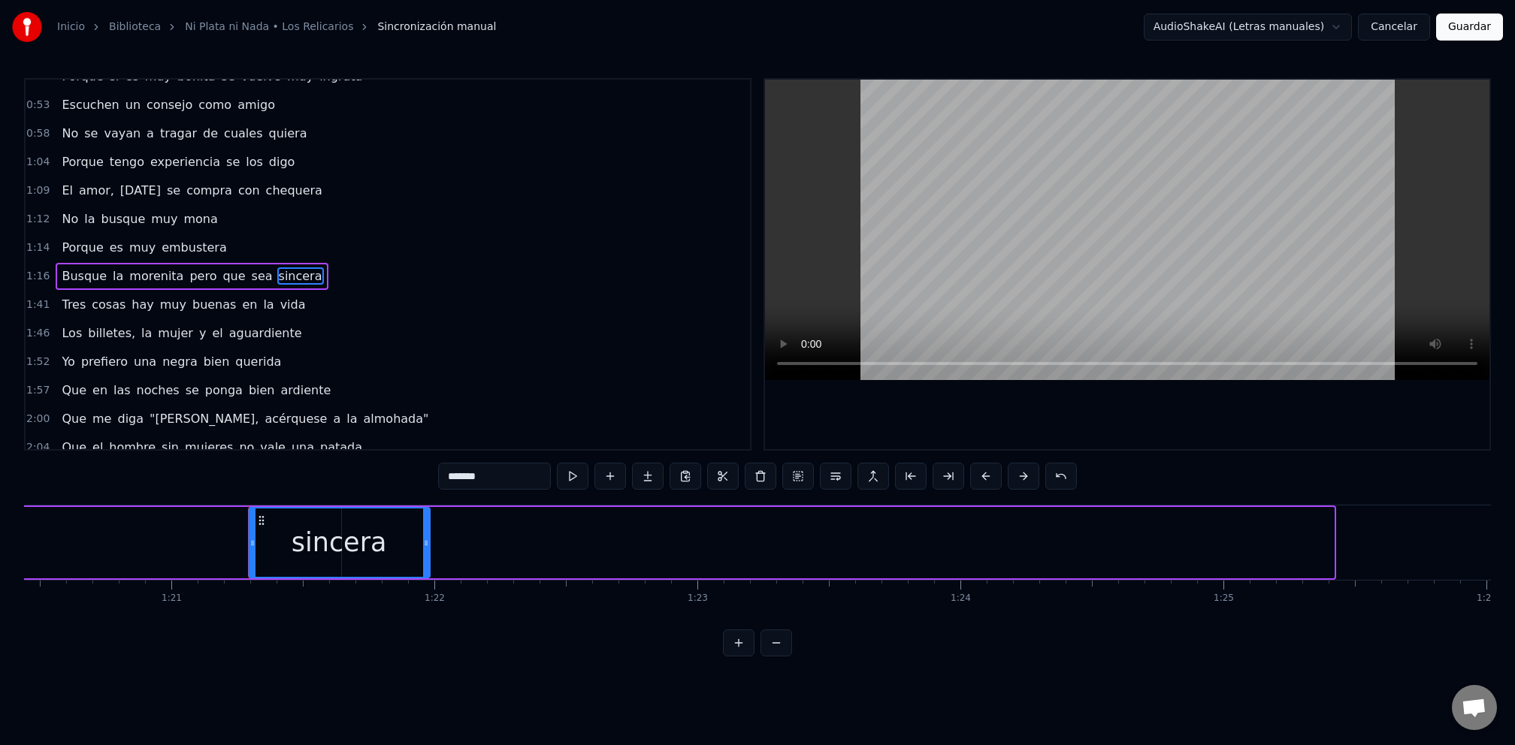
drag, startPoint x: 1328, startPoint y: 555, endPoint x: 414, endPoint y: 554, distance: 914.3
click at [423, 554] on div at bounding box center [426, 543] width 6 height 68
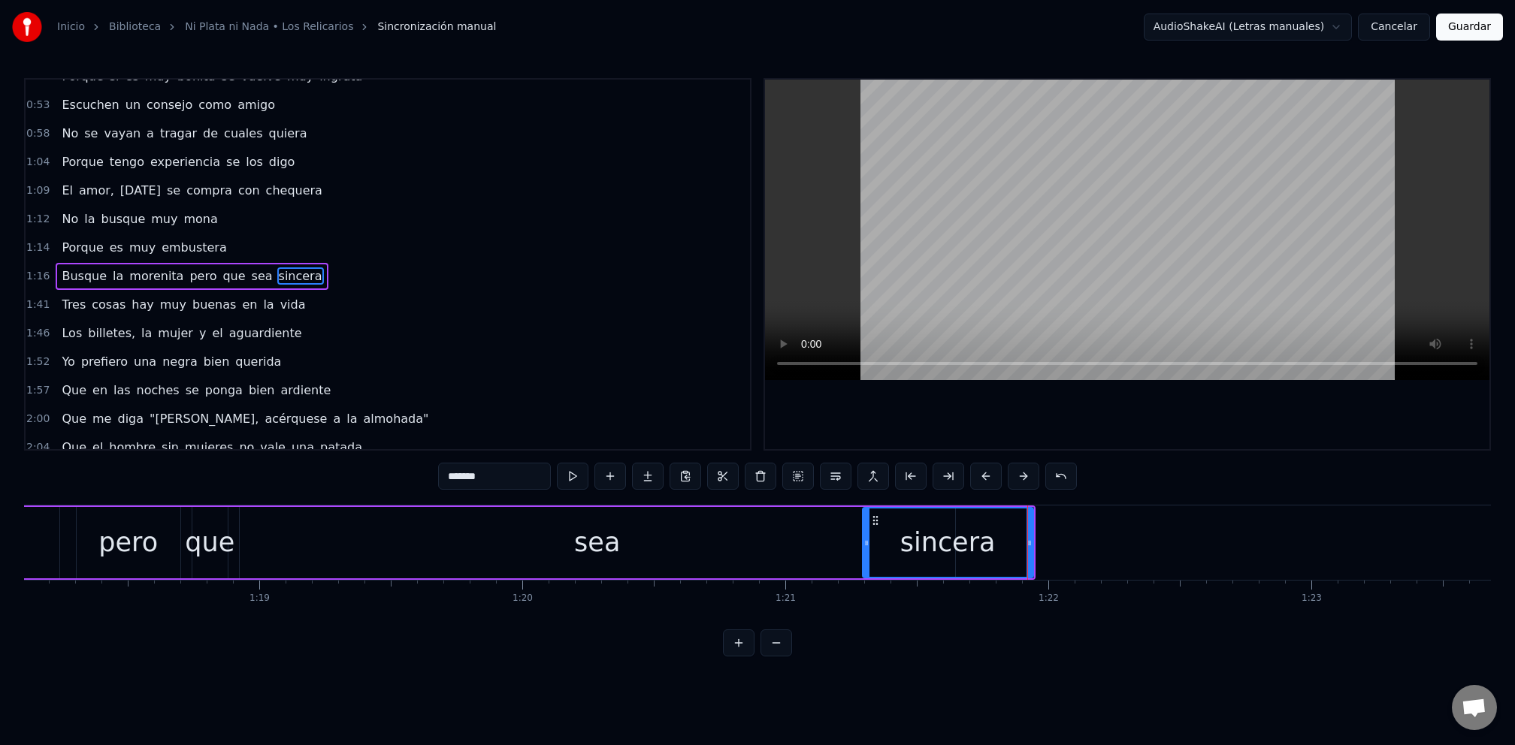
scroll to position [0, 20466]
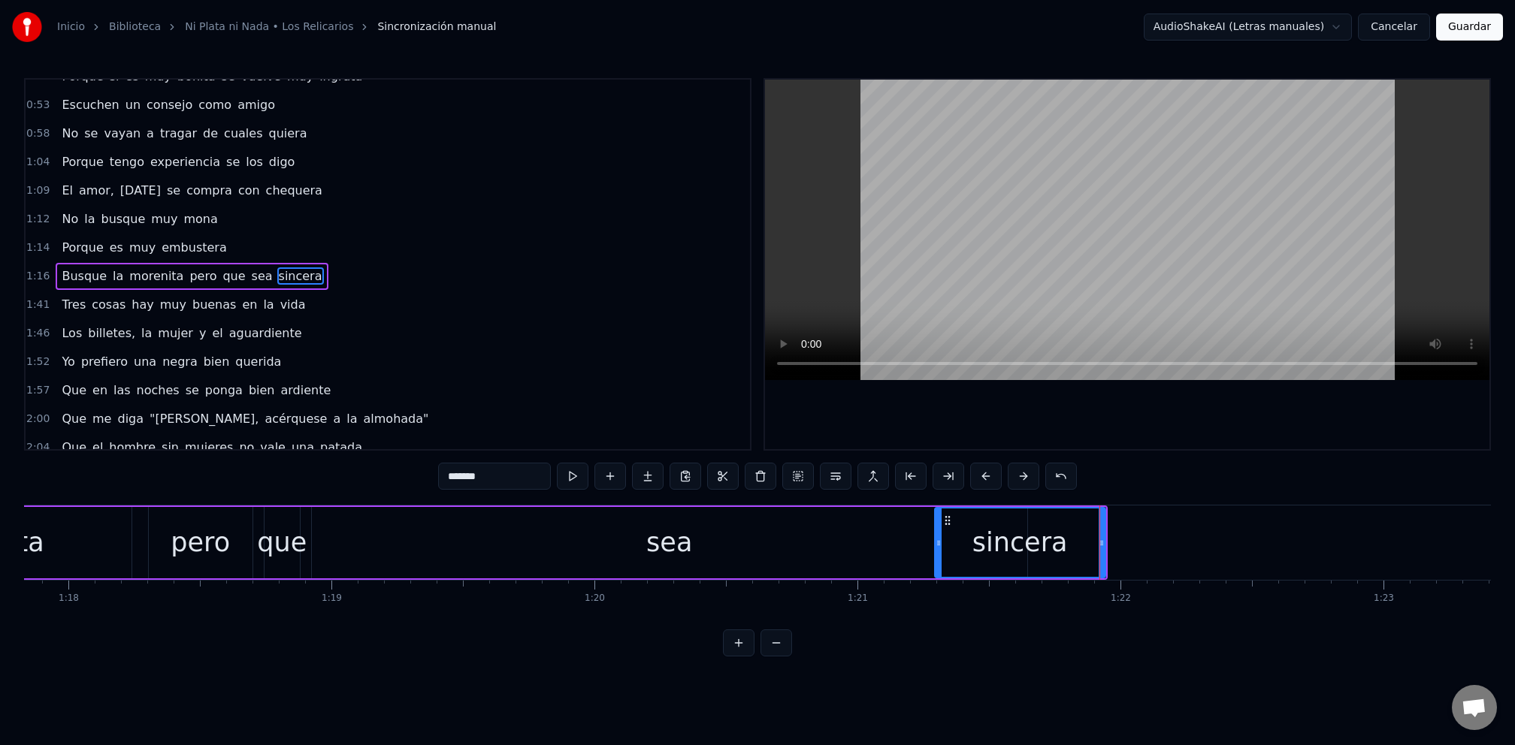
click at [265, 547] on div "que" at bounding box center [282, 543] width 50 height 40
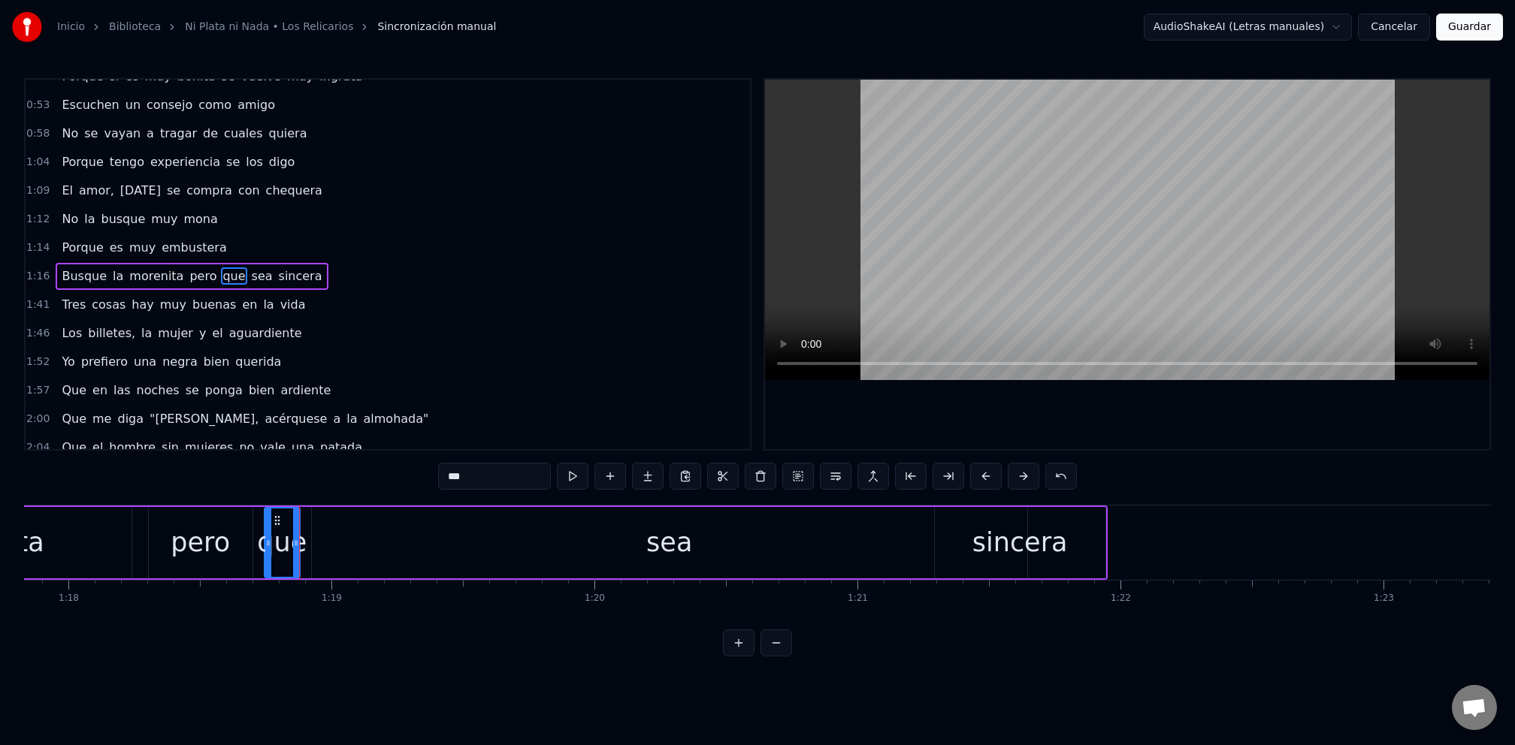
click at [802, 553] on div "sea" at bounding box center [669, 542] width 715 height 71
drag, startPoint x: 1019, startPoint y: 561, endPoint x: 352, endPoint y: 544, distance: 667.4
click at [353, 544] on div at bounding box center [356, 543] width 6 height 68
click at [1022, 548] on div "sincera" at bounding box center [1019, 543] width 95 height 40
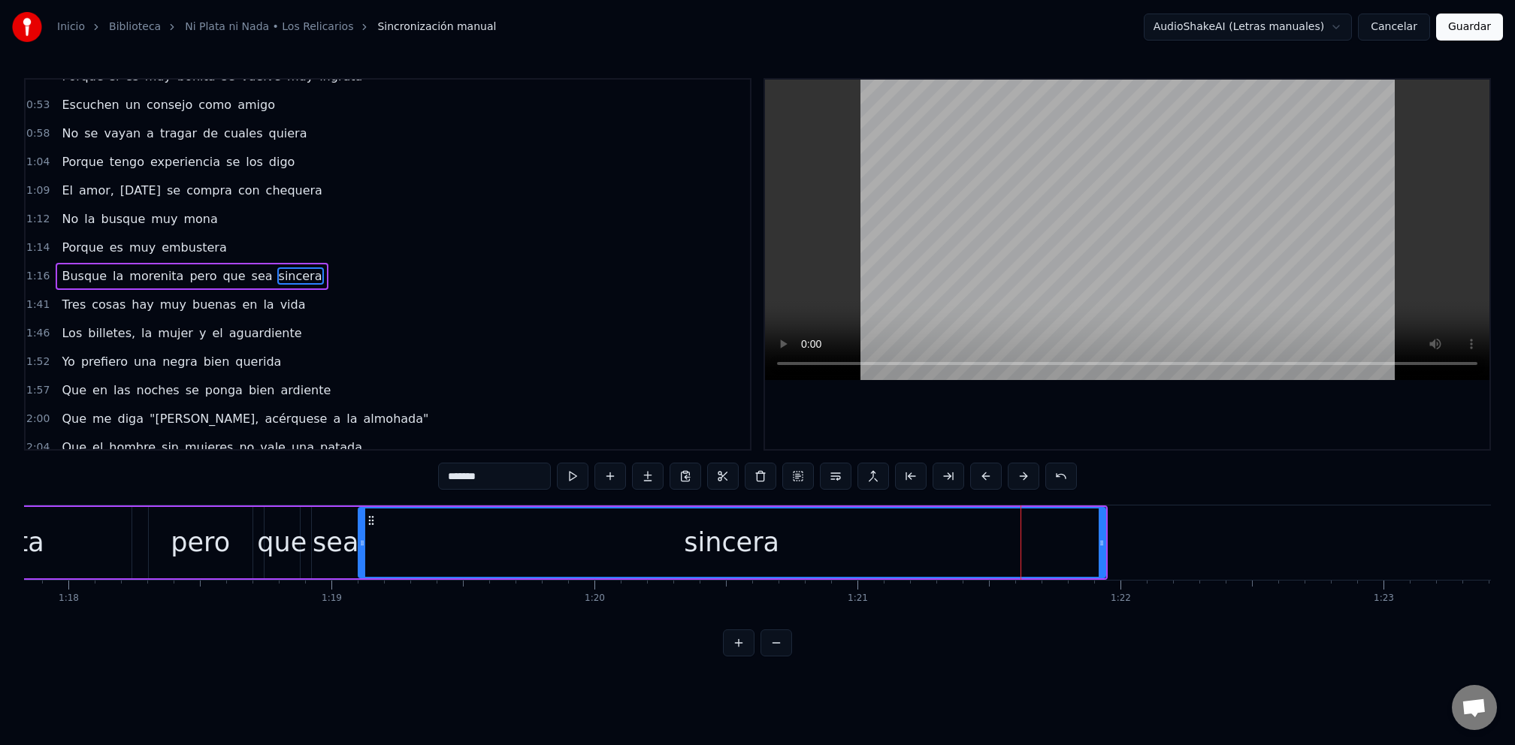
drag, startPoint x: 937, startPoint y: 554, endPoint x: 361, endPoint y: 553, distance: 576.2
click at [361, 553] on div at bounding box center [362, 543] width 6 height 68
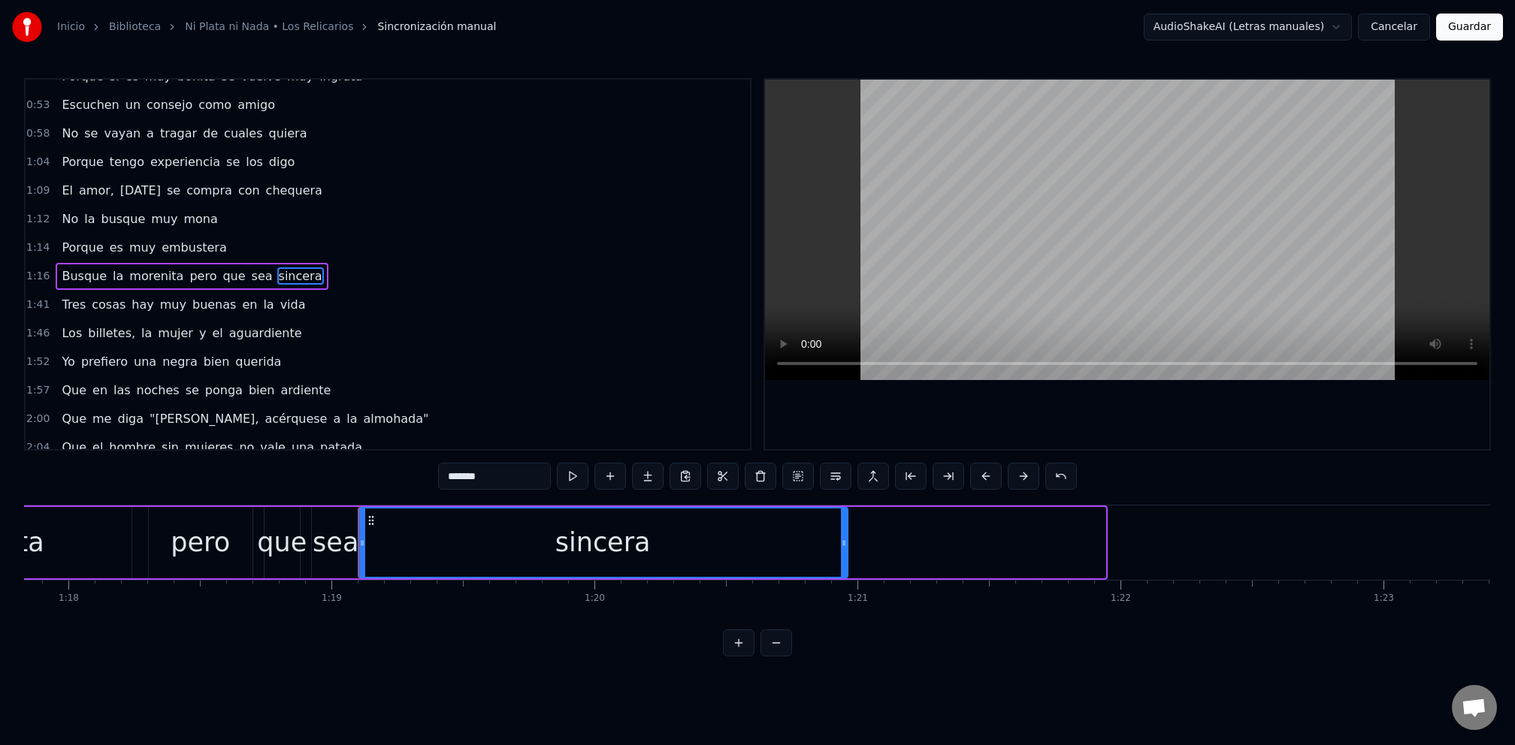
drag, startPoint x: 1101, startPoint y: 568, endPoint x: 843, endPoint y: 556, distance: 258.0
click at [843, 556] on div at bounding box center [844, 543] width 6 height 68
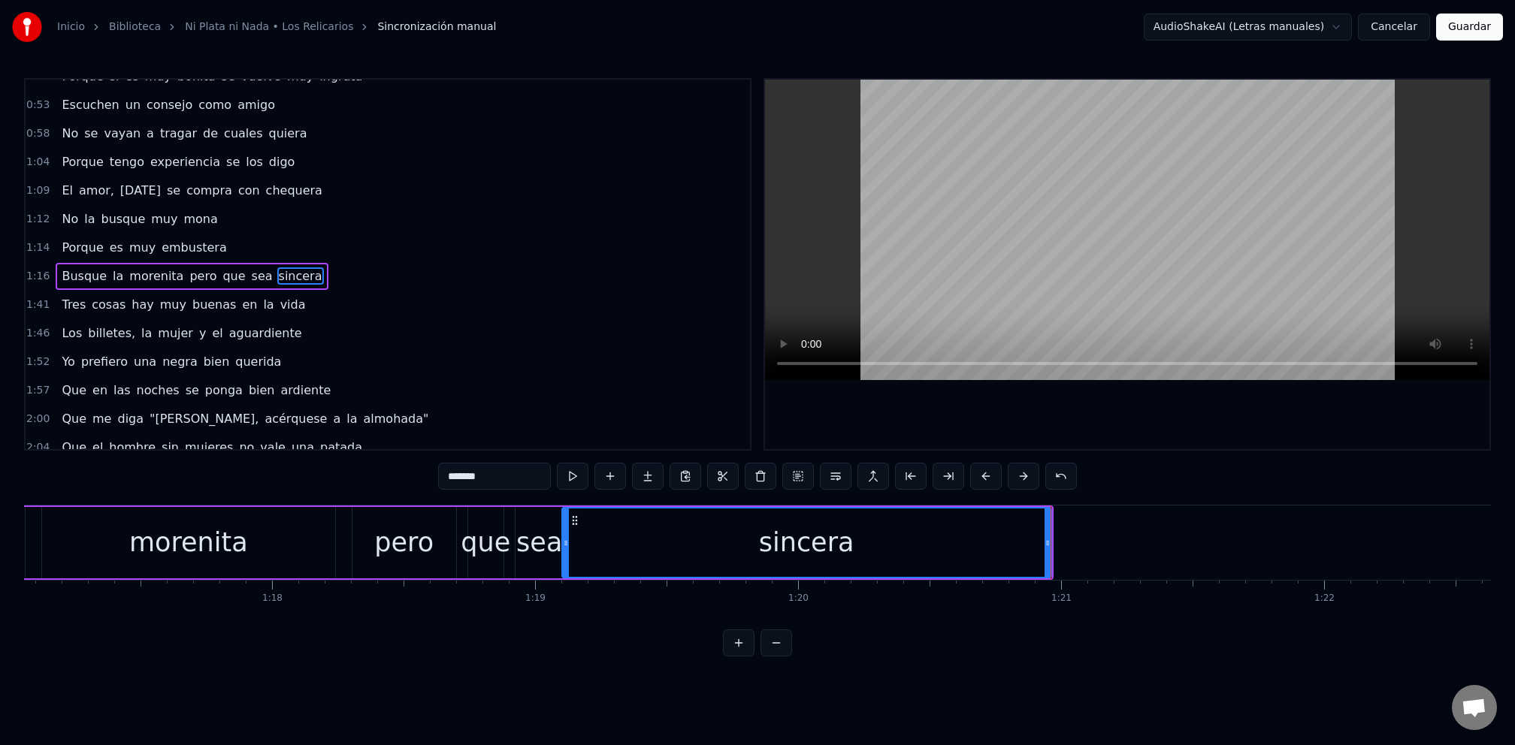
scroll to position [0, 20265]
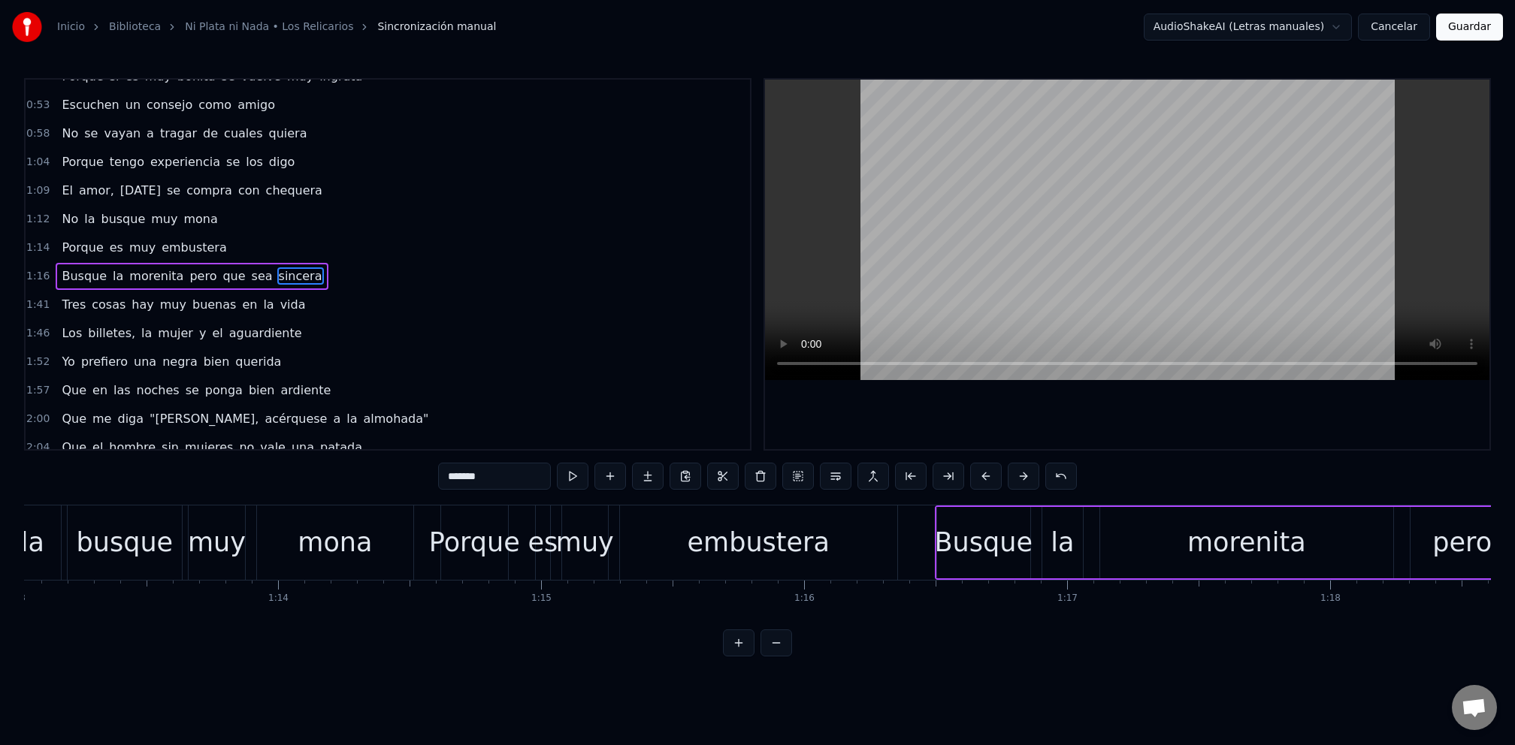
scroll to position [0, 19159]
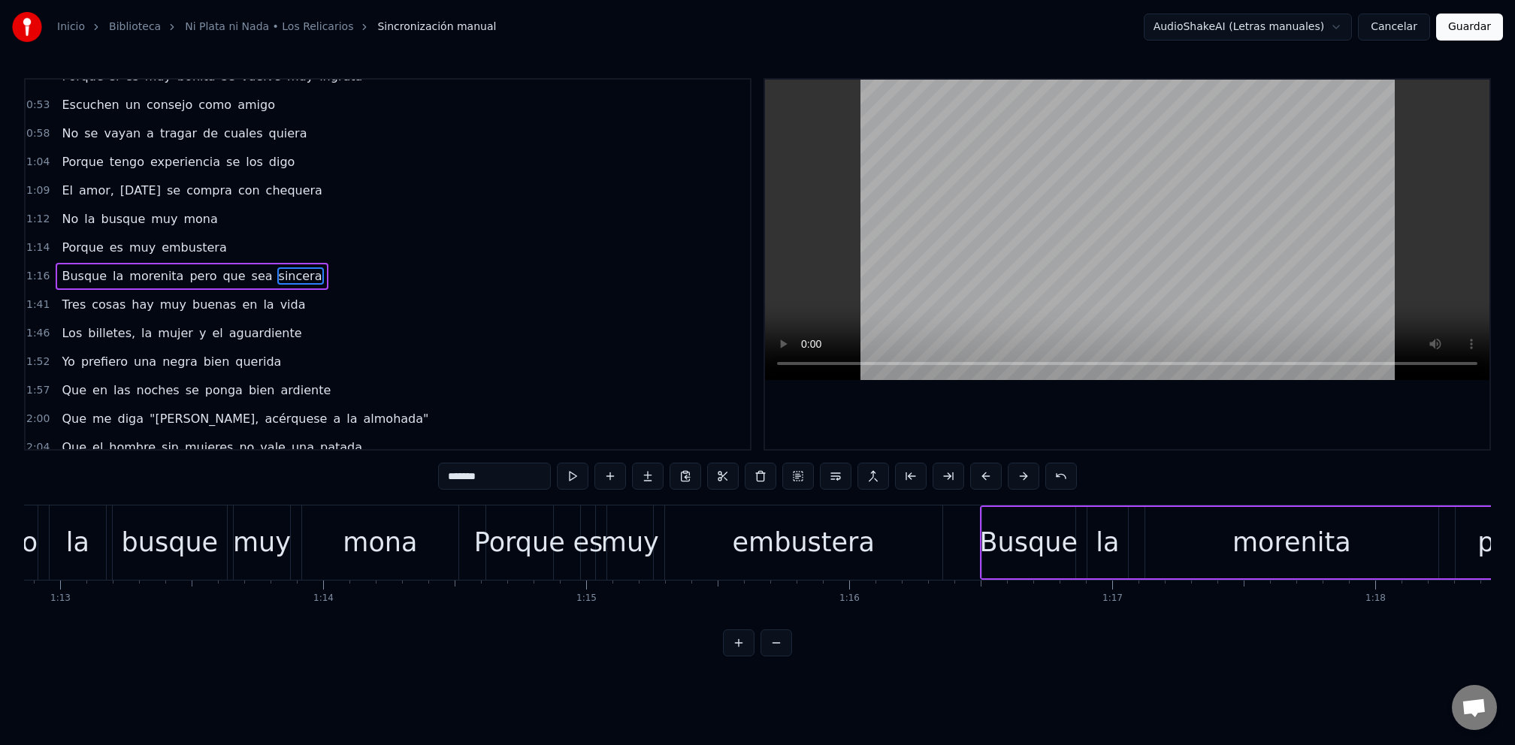
click at [322, 558] on div "mona" at bounding box center [380, 543] width 156 height 74
type input "****"
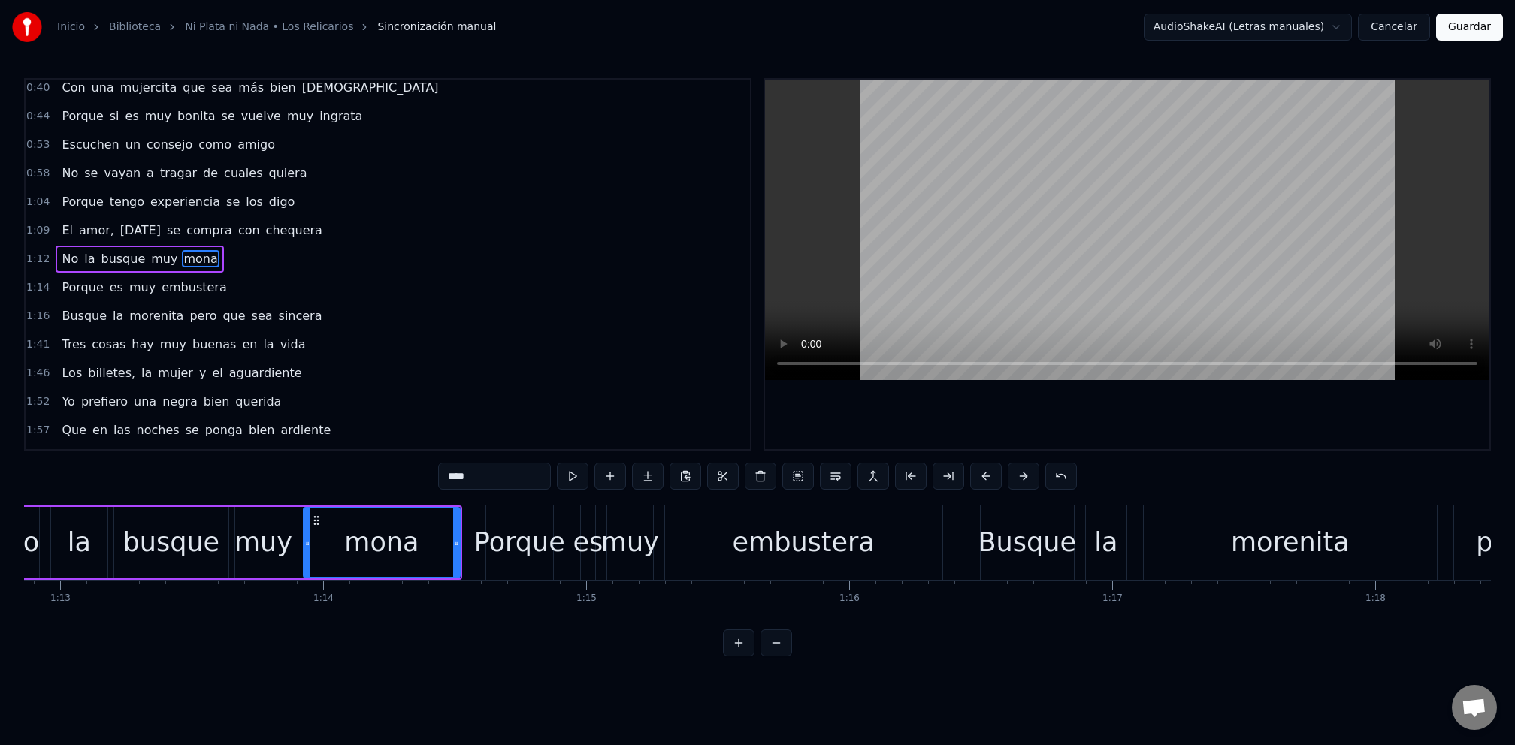
scroll to position [104, 0]
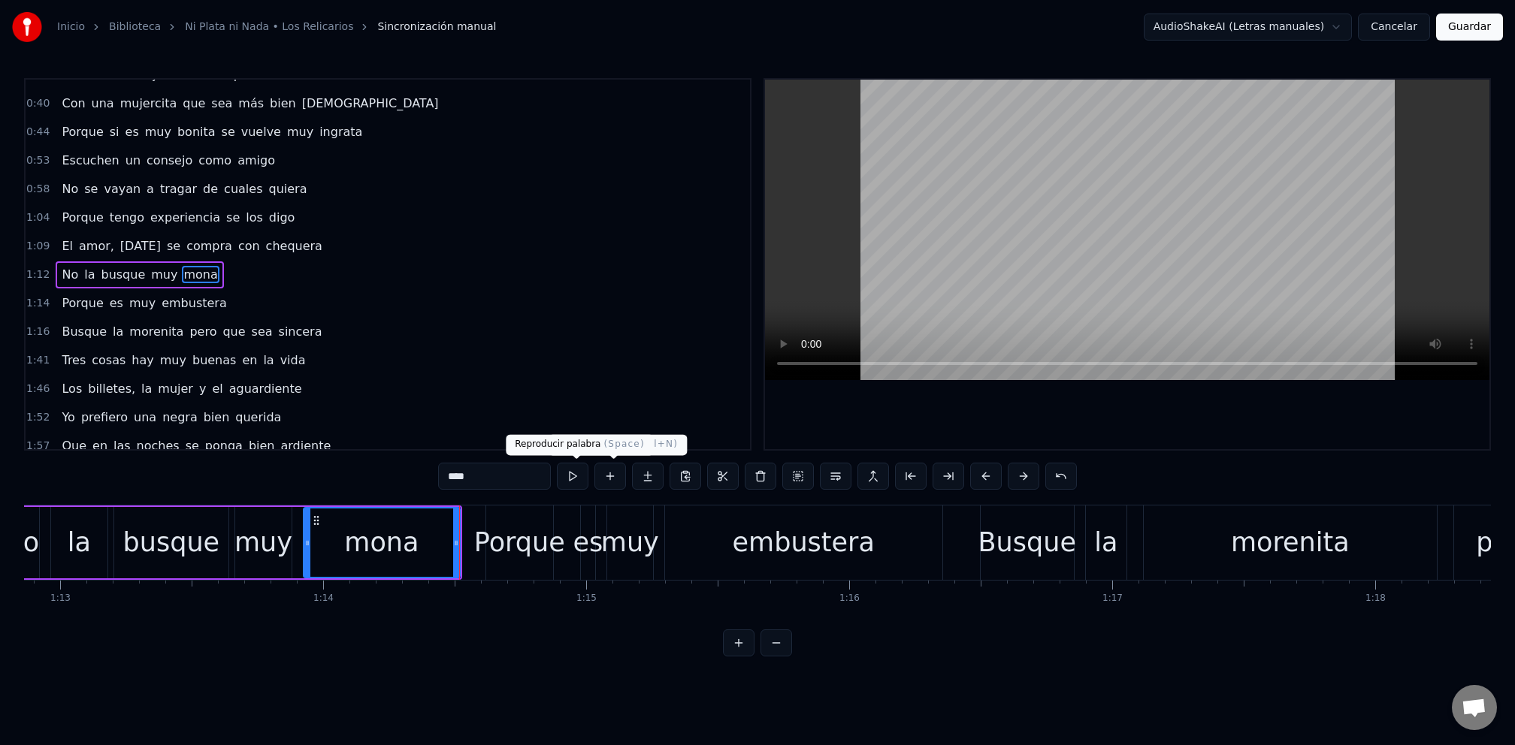
click at [569, 480] on button at bounding box center [573, 476] width 32 height 27
click at [446, 648] on div "0:21 Un hombre sin amor no vale nada 0:26 Aunque tenga en el bolsillo mucha pla…" at bounding box center [757, 367] width 1466 height 578
click at [441, 635] on div "0:21 Un hombre sin amor no vale nada 0:26 Aunque tenga en el bolsillo mucha pla…" at bounding box center [757, 367] width 1466 height 578
drag, startPoint x: 437, startPoint y: 615, endPoint x: 448, endPoint y: 606, distance: 13.9
click at [436, 614] on div "Un hombre sin amor no vale nada Aunque tenga en el bolsillo mucha plata Sin muj…" at bounding box center [757, 561] width 1466 height 113
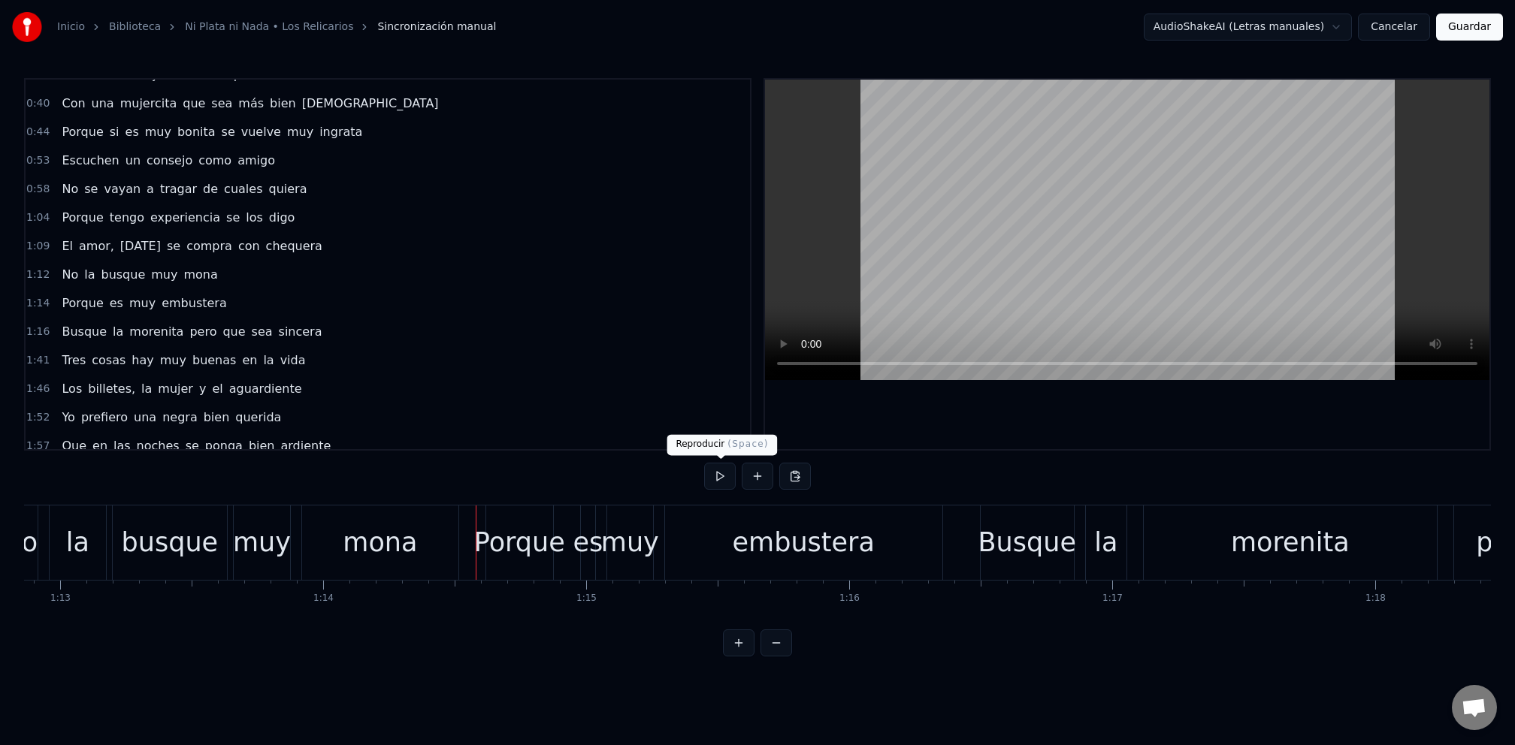
click at [719, 480] on button at bounding box center [720, 476] width 32 height 27
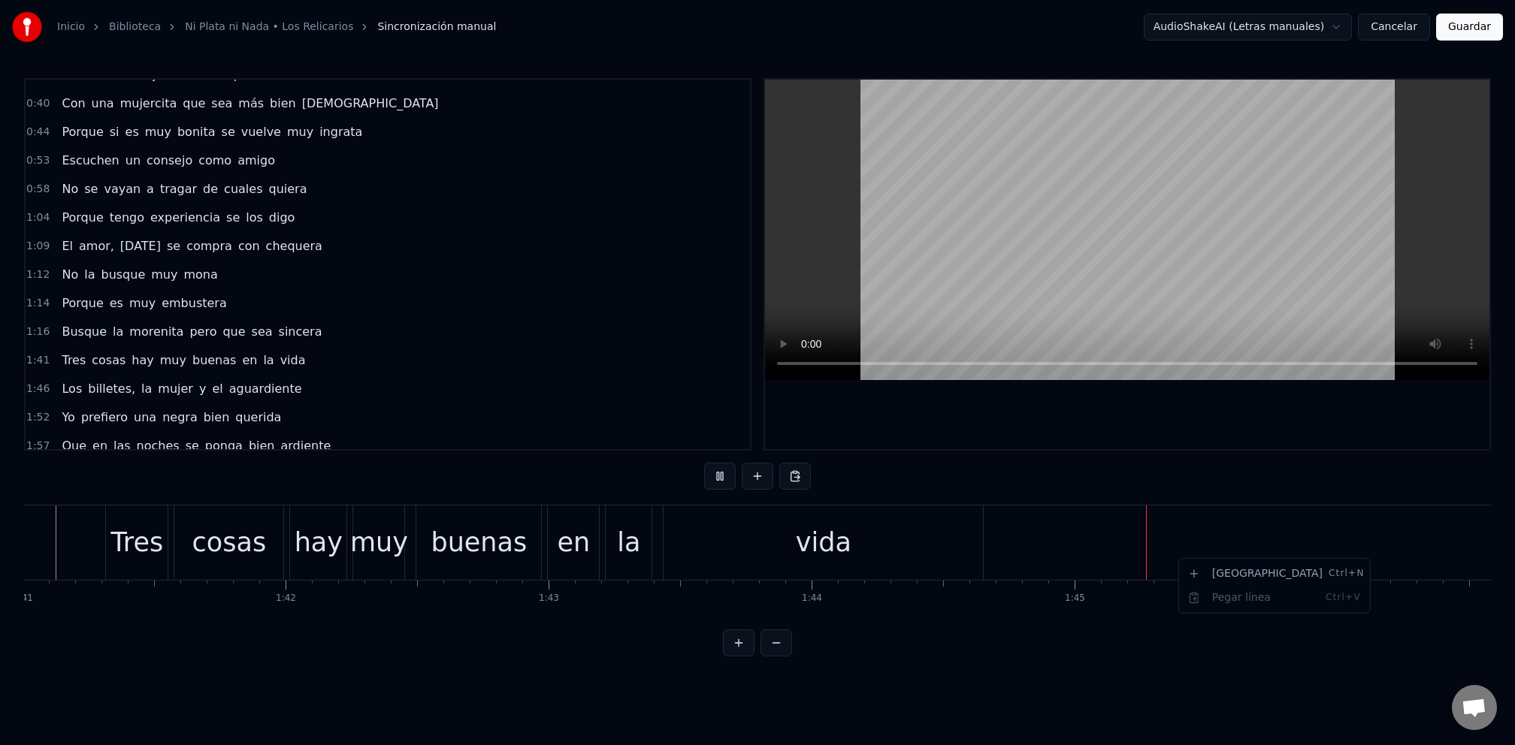
scroll to position [0, 26570]
click at [1403, 539] on html "Inicio Biblioteca Ni Plata ni Nada • Los Relicarios Sincronización manual Audio…" at bounding box center [757, 340] width 1515 height 681
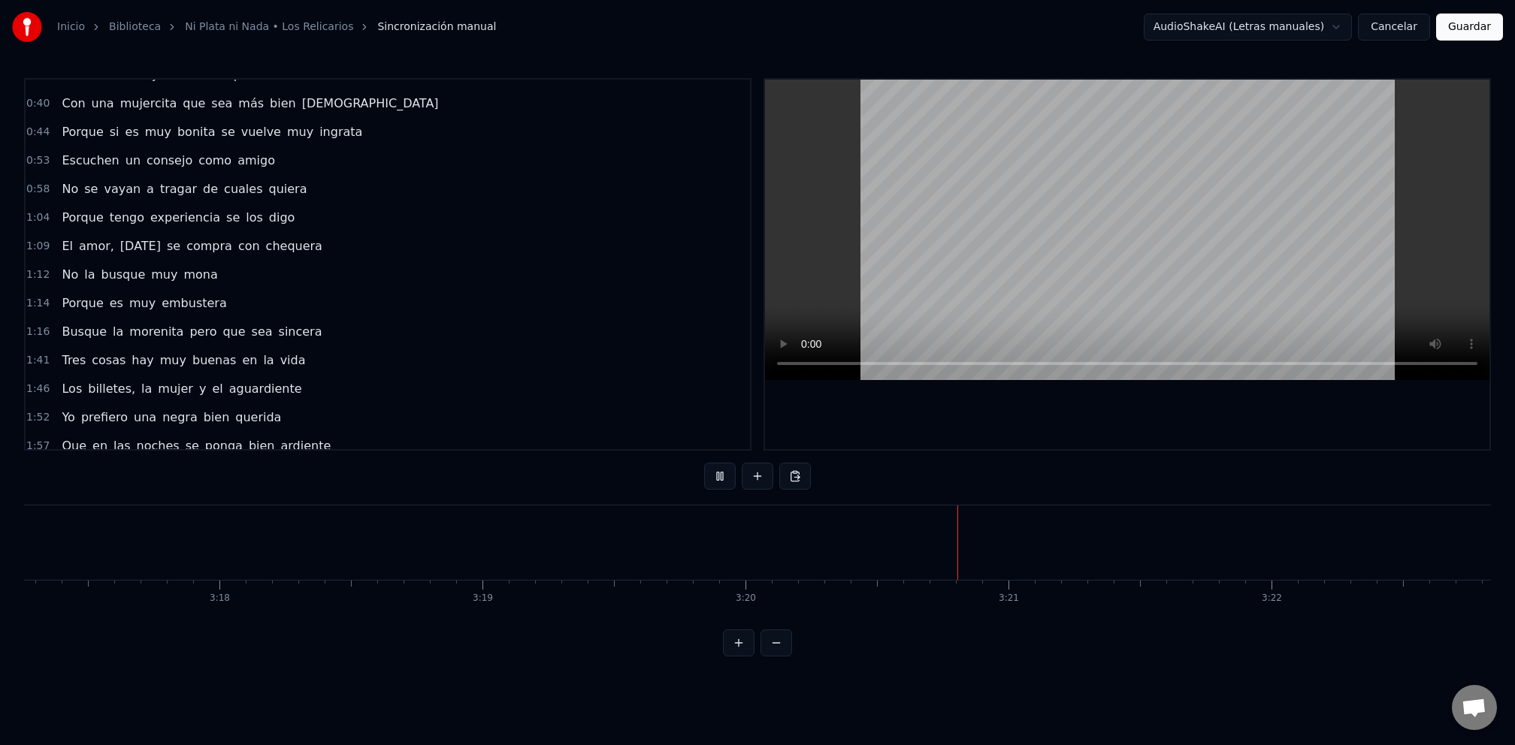
scroll to position [0, 51911]
click at [1460, 24] on button "Guardar" at bounding box center [1469, 27] width 67 height 27
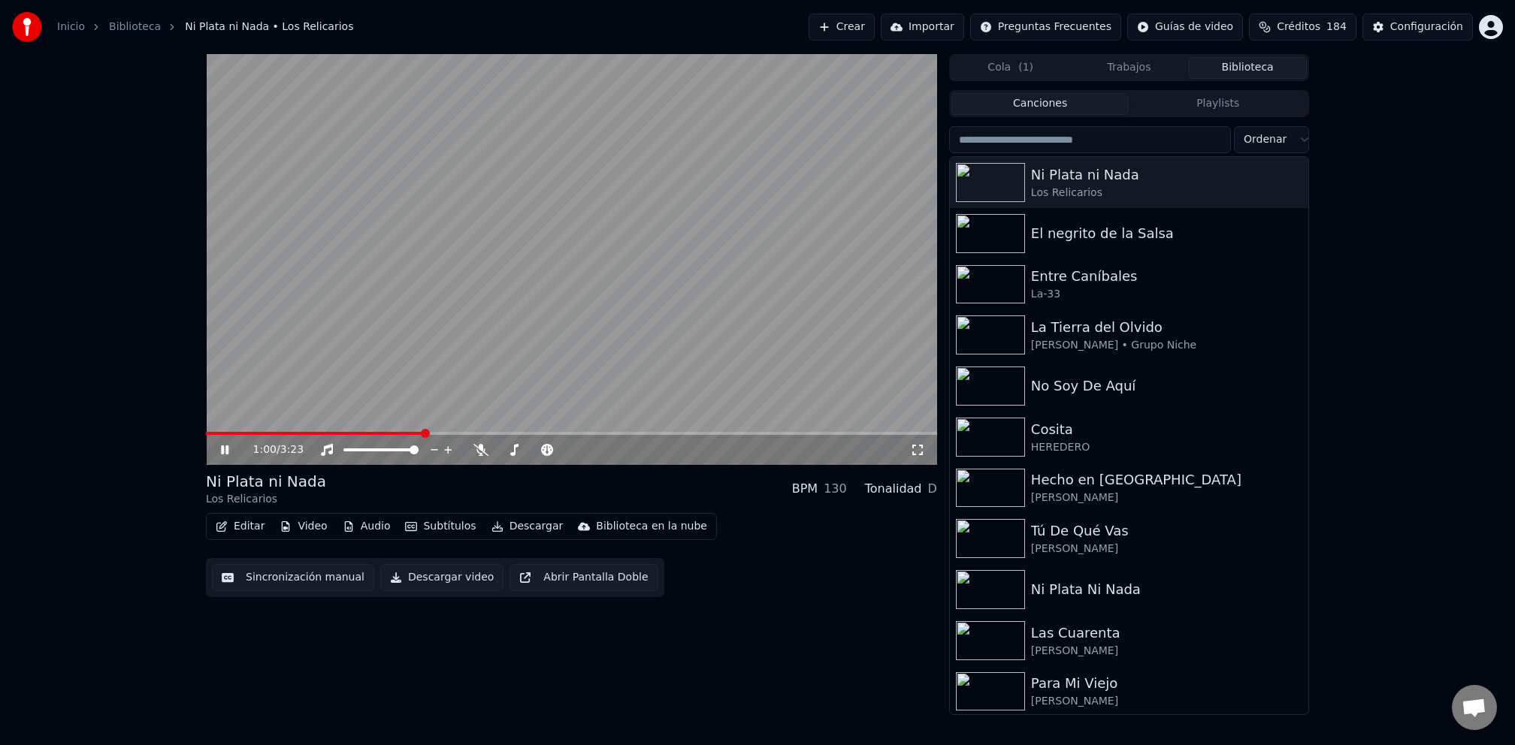
click at [218, 449] on icon at bounding box center [235, 450] width 35 height 12
